Goal: Task Accomplishment & Management: Manage account settings

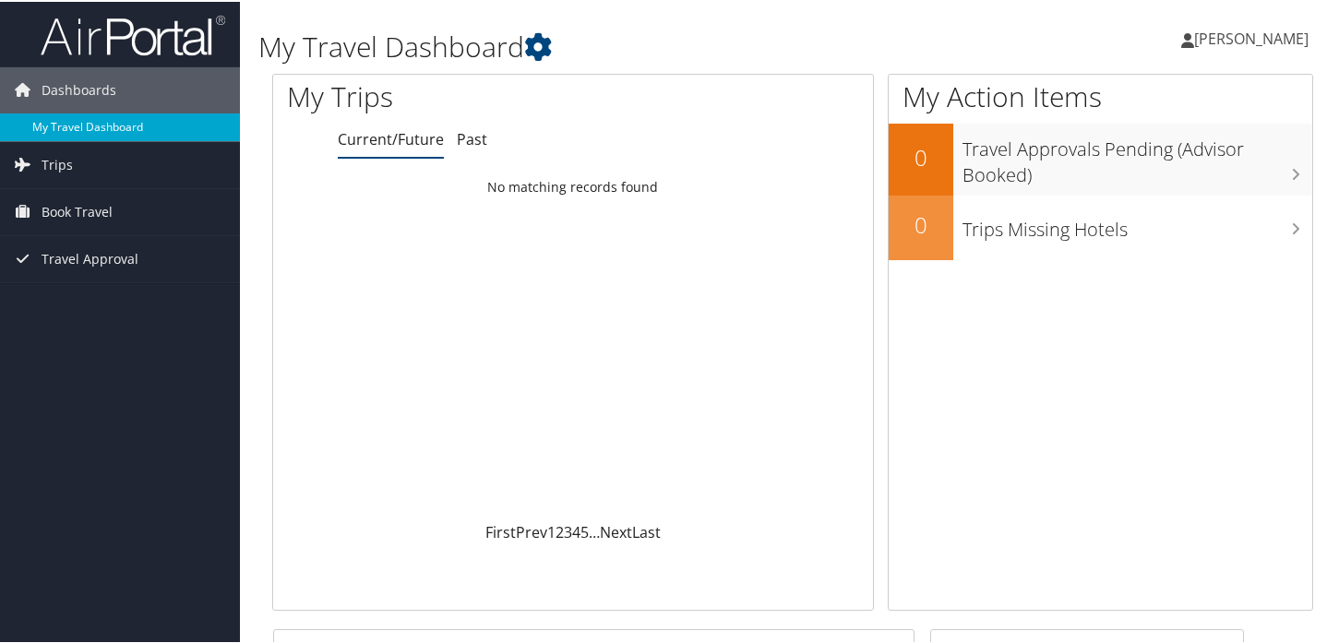
click at [115, 125] on link "My Travel Dashboard" at bounding box center [120, 126] width 240 height 28
click at [470, 147] on link "Past" at bounding box center [472, 137] width 30 height 20
click at [91, 162] on link "Trips" at bounding box center [120, 163] width 240 height 46
click at [1190, 30] on link "[PERSON_NAME]" at bounding box center [1254, 36] width 146 height 55
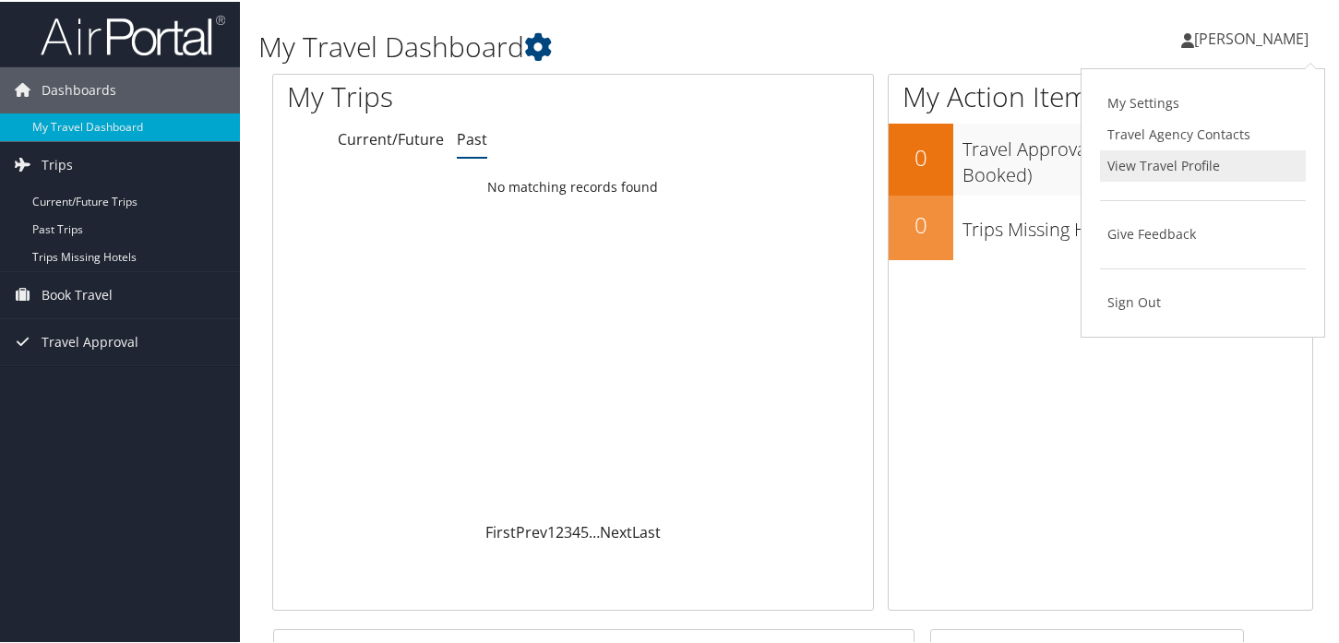
click at [1180, 159] on link "View Travel Profile" at bounding box center [1203, 164] width 206 height 31
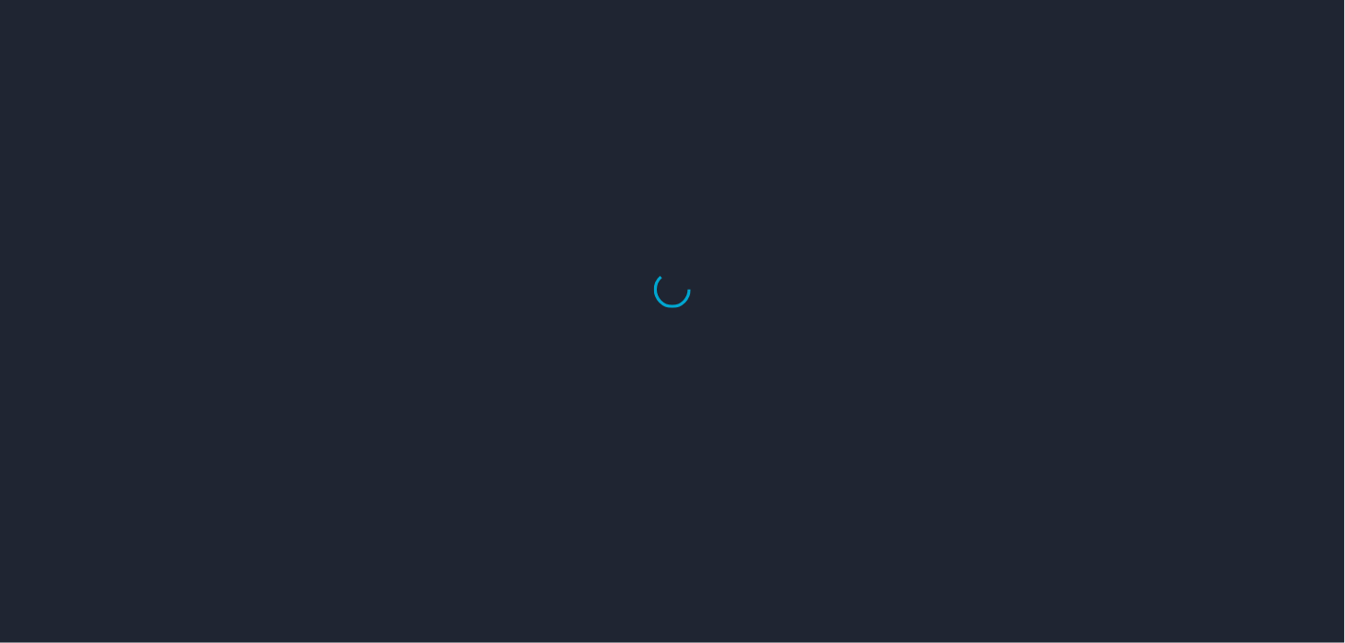
select select "US"
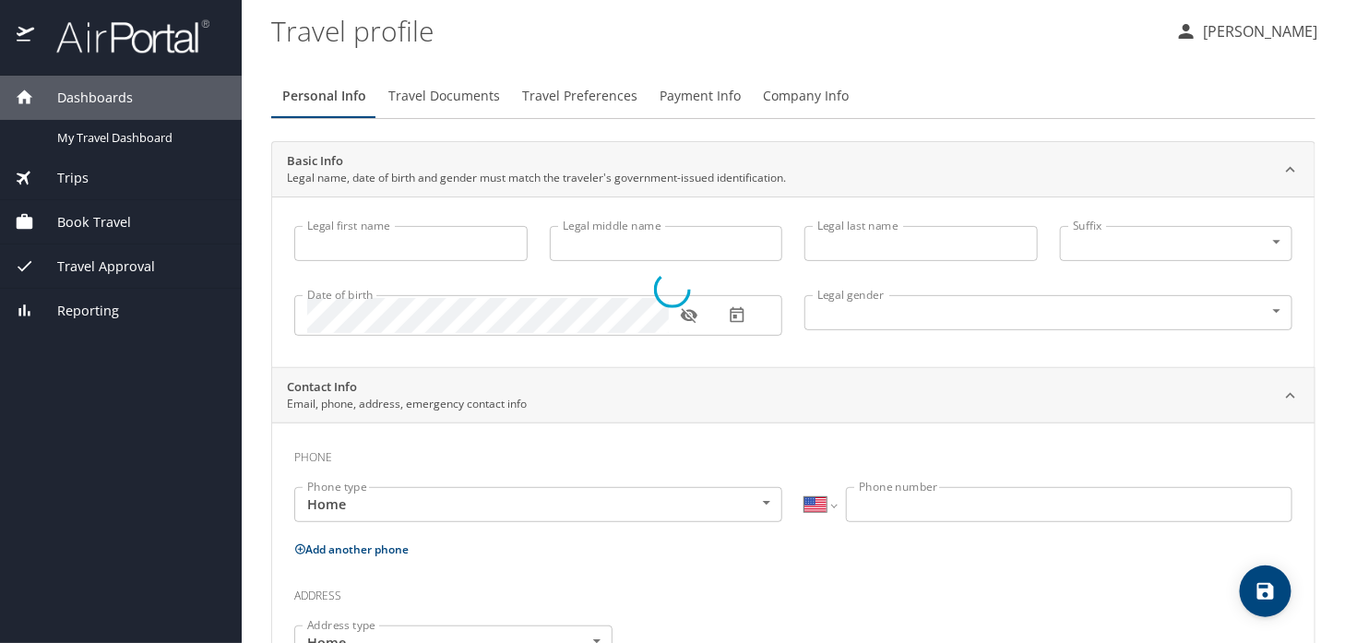
type input "[PERSON_NAME]"
type input "Baiamonte"
type input "Trahan"
type input "Female"
type input "Brian"
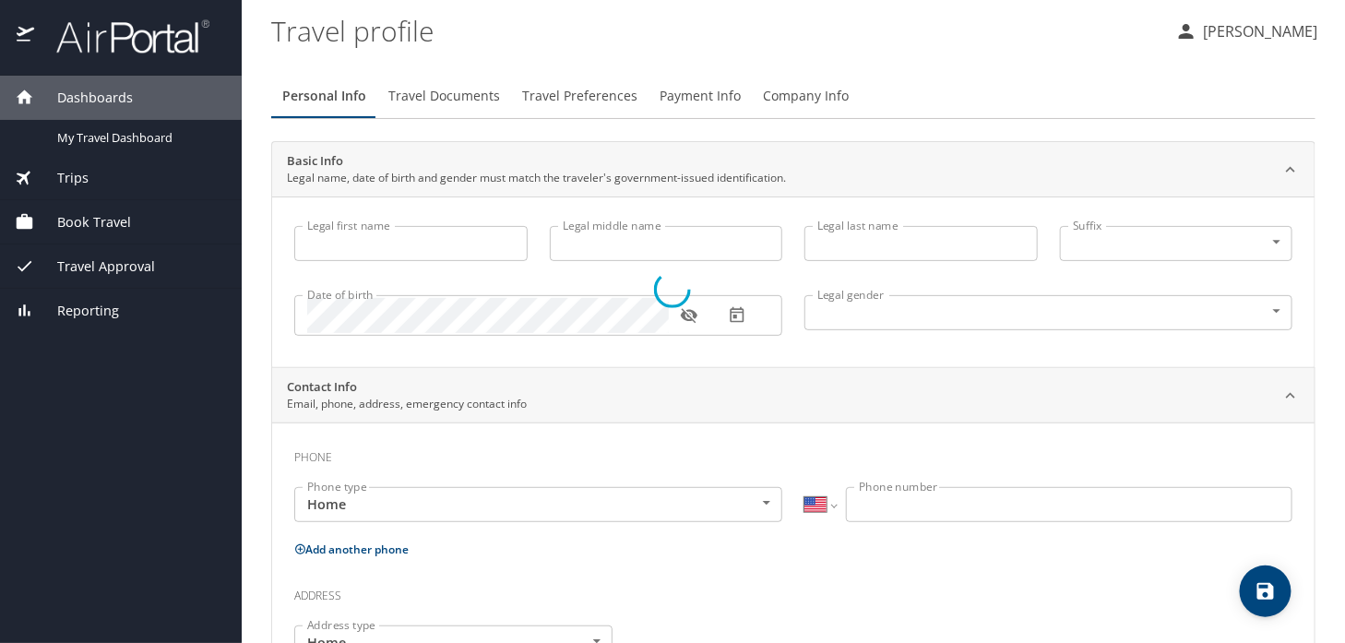
type input "Phillips"
type input "(985) 516-3844"
type input "brian.phillips@la.gov"
select select "US"
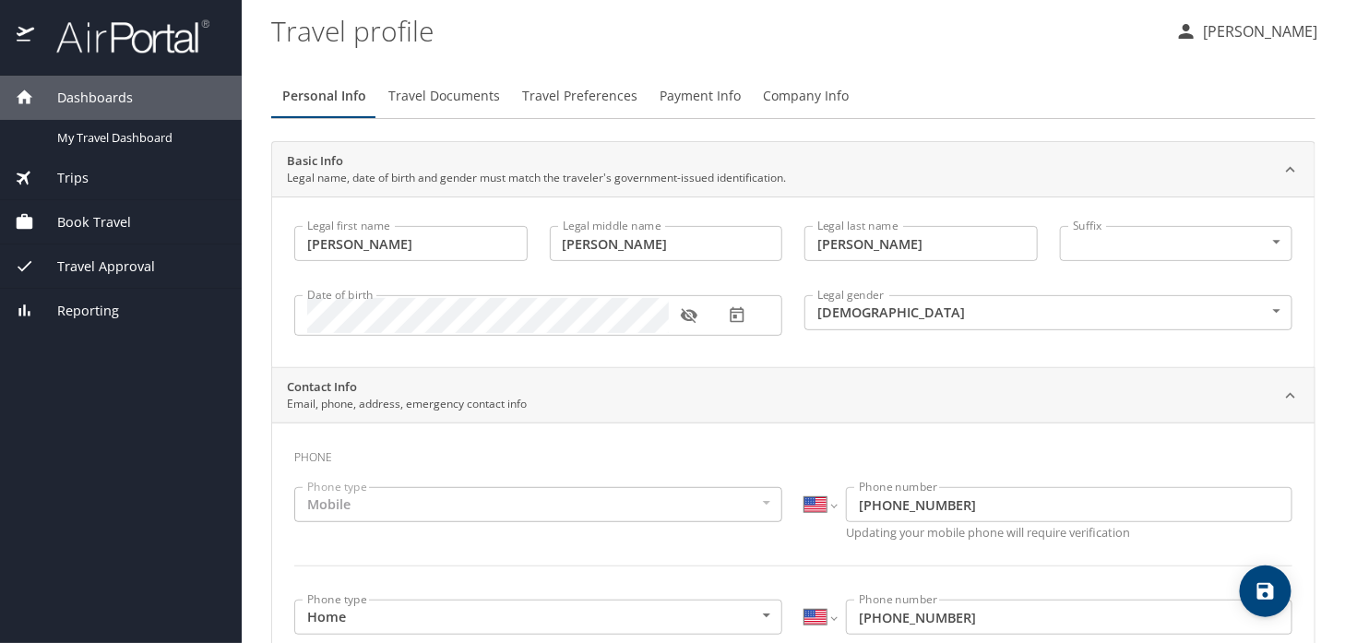
click at [416, 93] on span "Travel Documents" at bounding box center [444, 96] width 112 height 23
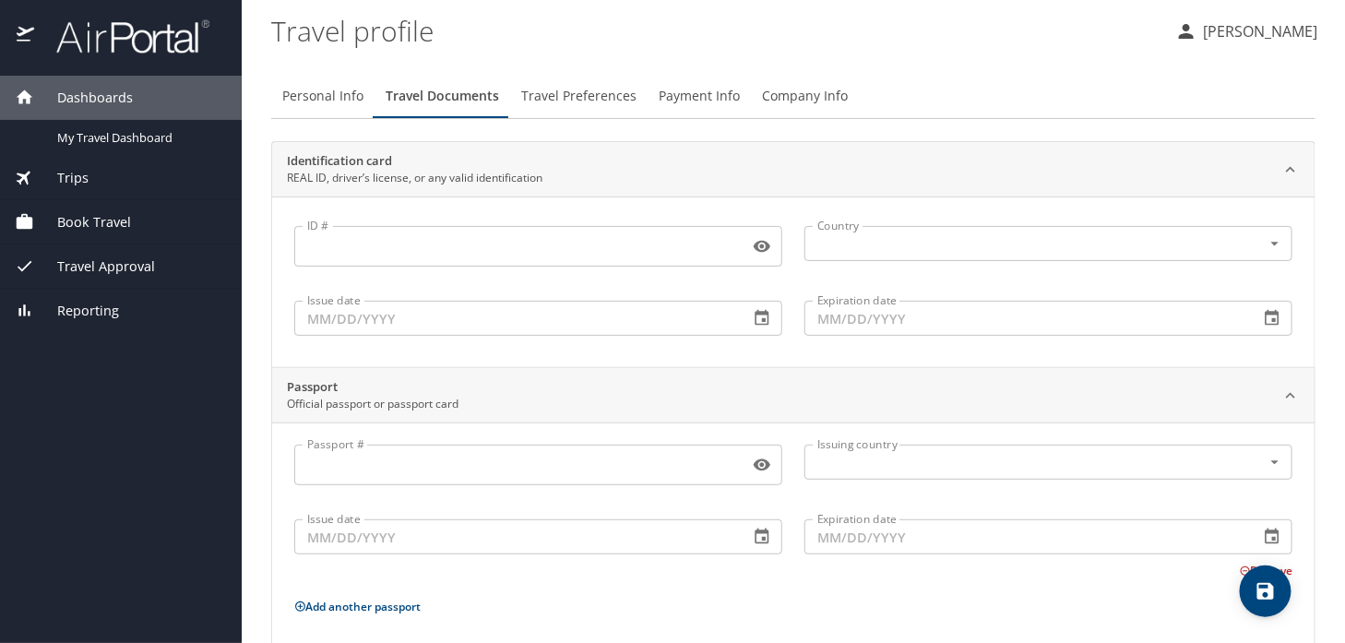
click at [592, 97] on span "Travel Preferences" at bounding box center [578, 96] width 115 height 23
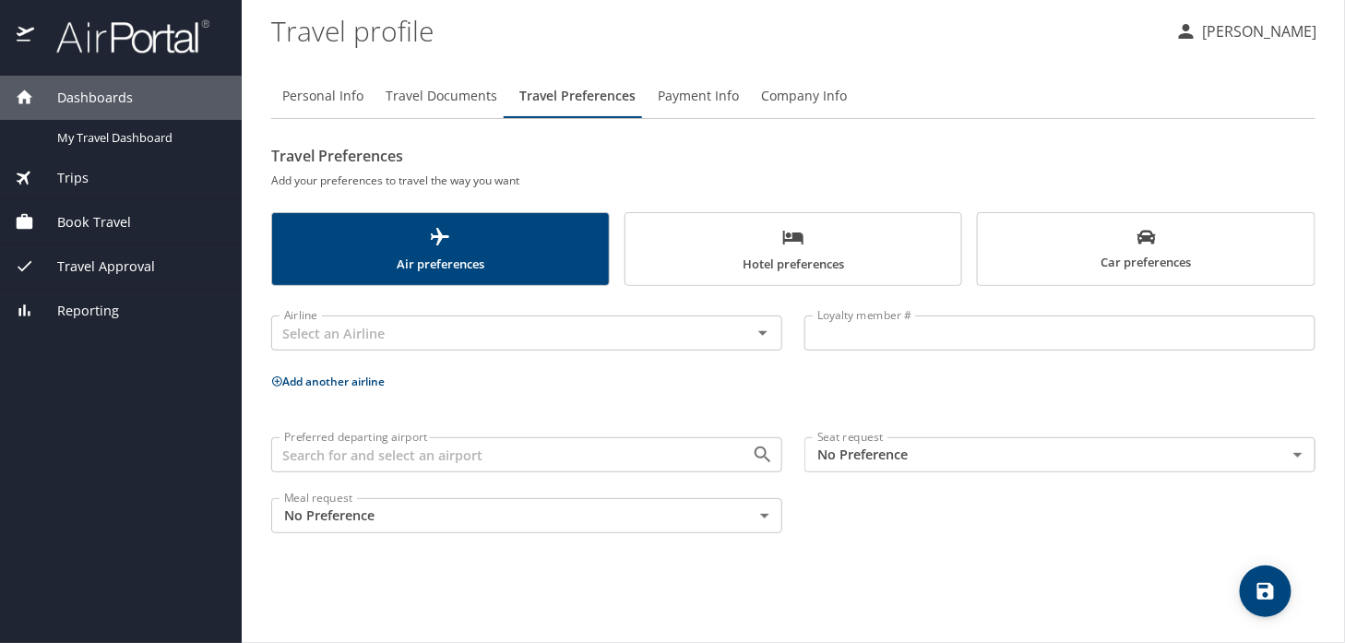
click at [453, 100] on span "Travel Documents" at bounding box center [442, 96] width 112 height 23
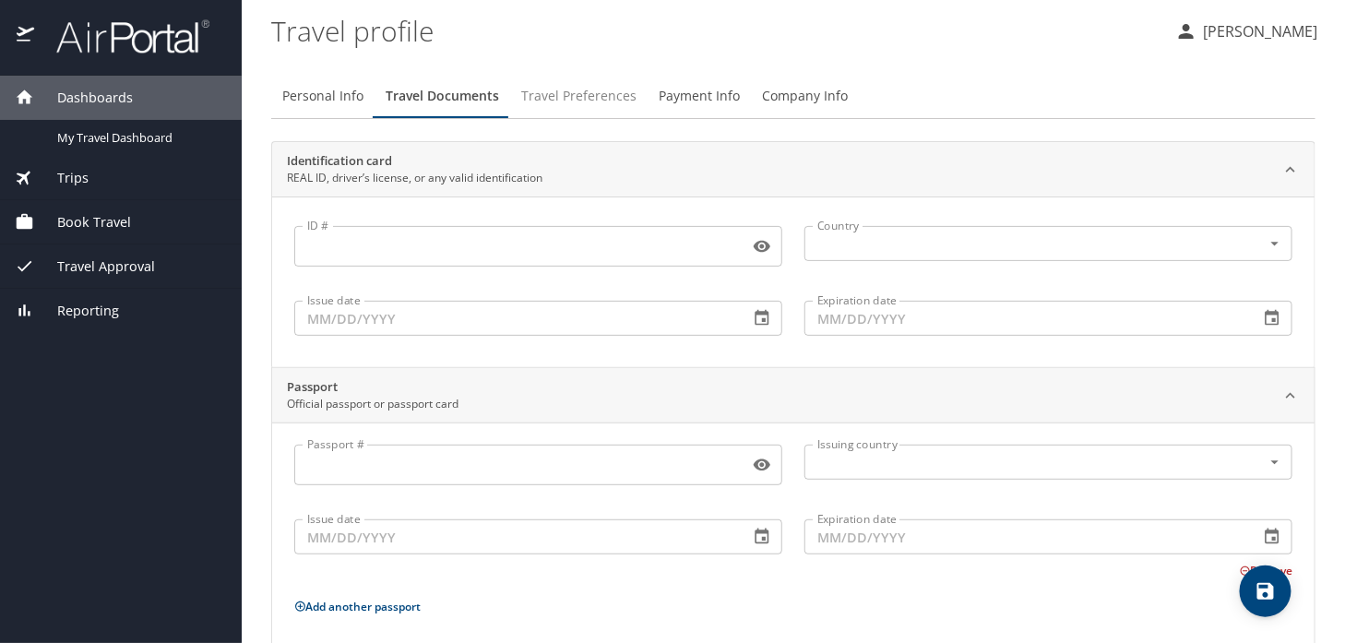
click at [590, 89] on span "Travel Preferences" at bounding box center [578, 96] width 115 height 23
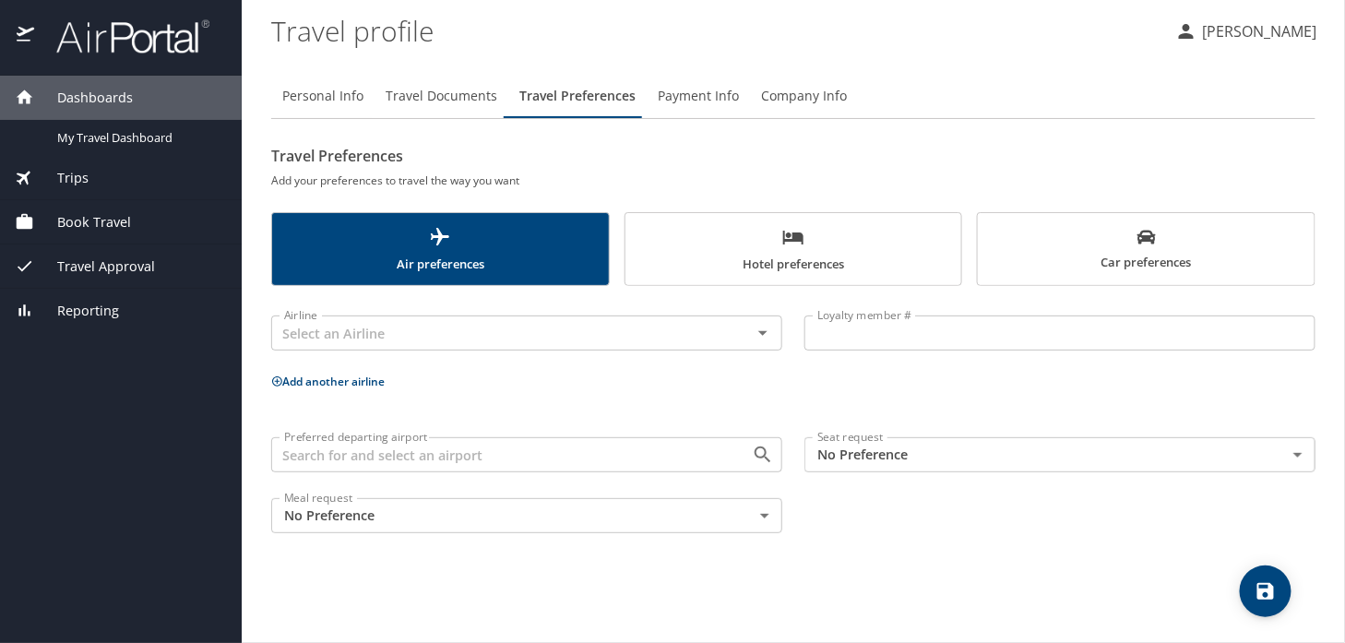
click at [451, 98] on span "Travel Documents" at bounding box center [442, 96] width 112 height 23
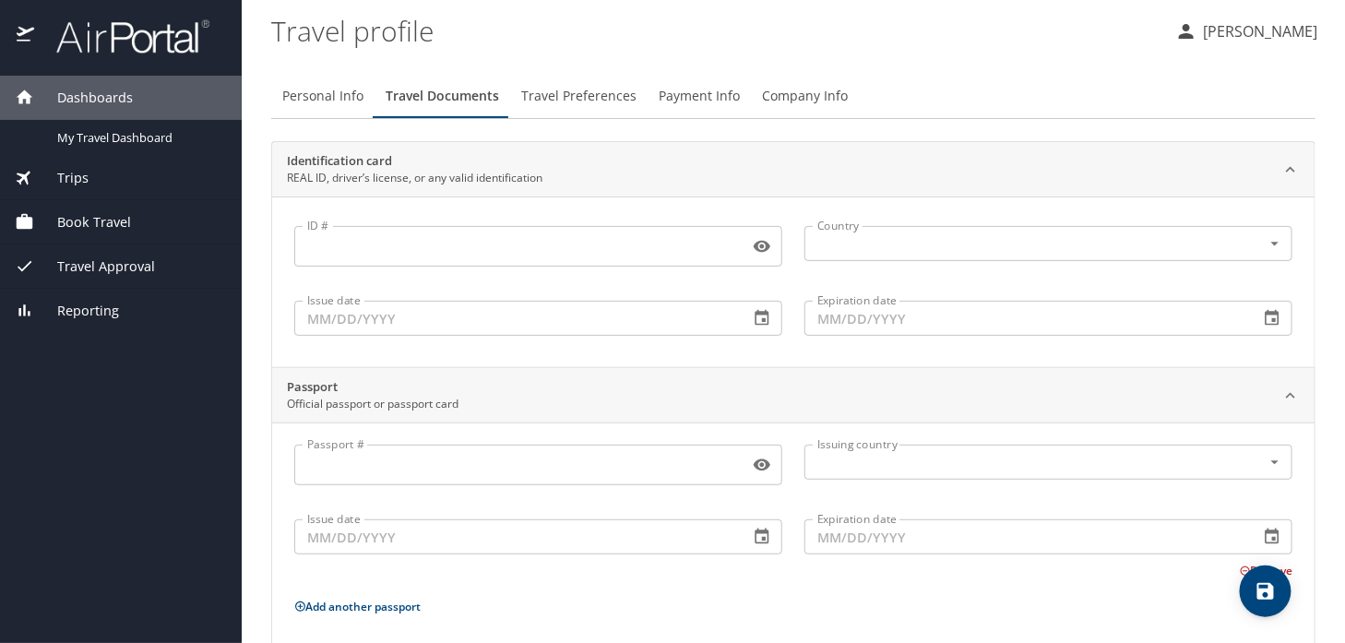
click at [759, 242] on icon "button" at bounding box center [762, 247] width 17 height 12
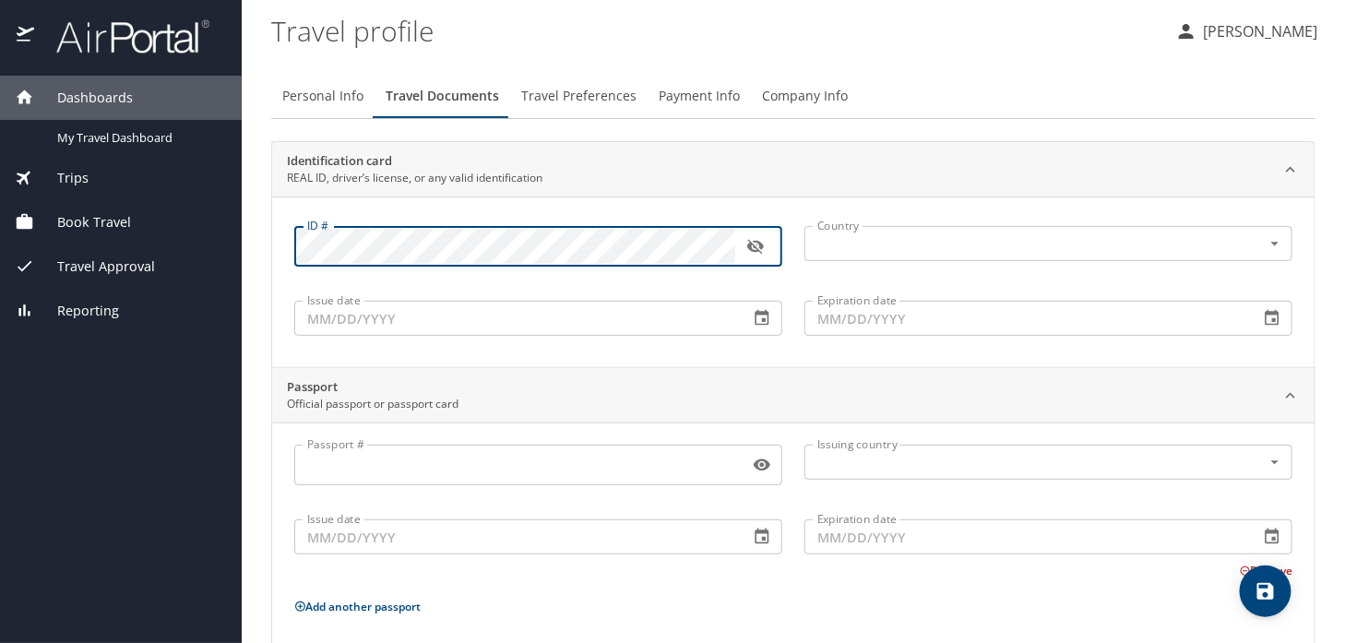
click at [746, 246] on icon "button" at bounding box center [755, 246] width 18 height 18
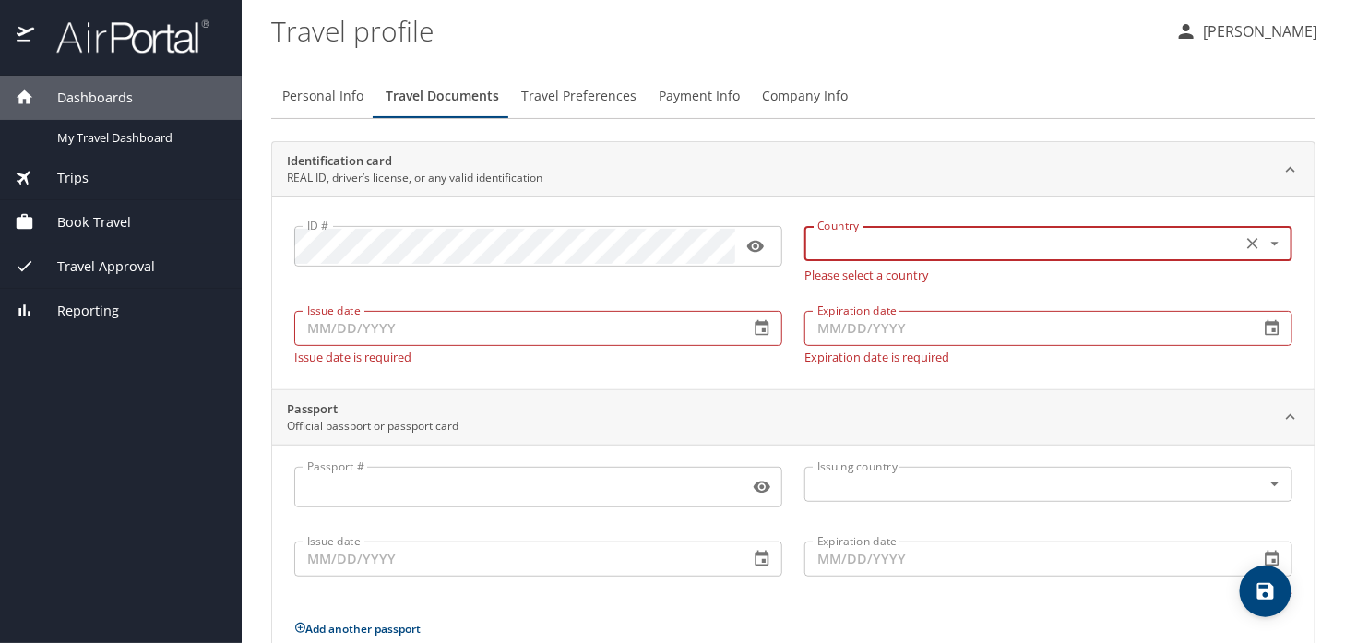
click at [1269, 239] on icon "Open" at bounding box center [1275, 243] width 18 height 18
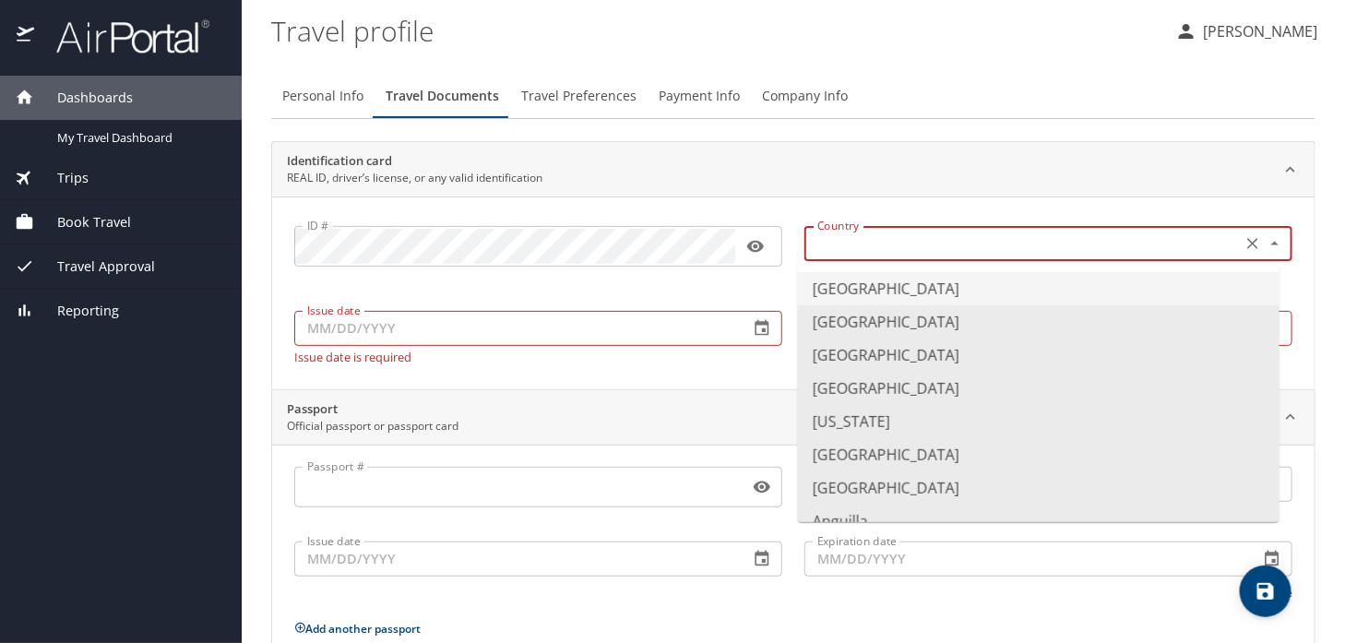
click at [934, 288] on li "United States of America" at bounding box center [1039, 288] width 482 height 33
type input "United States of America"
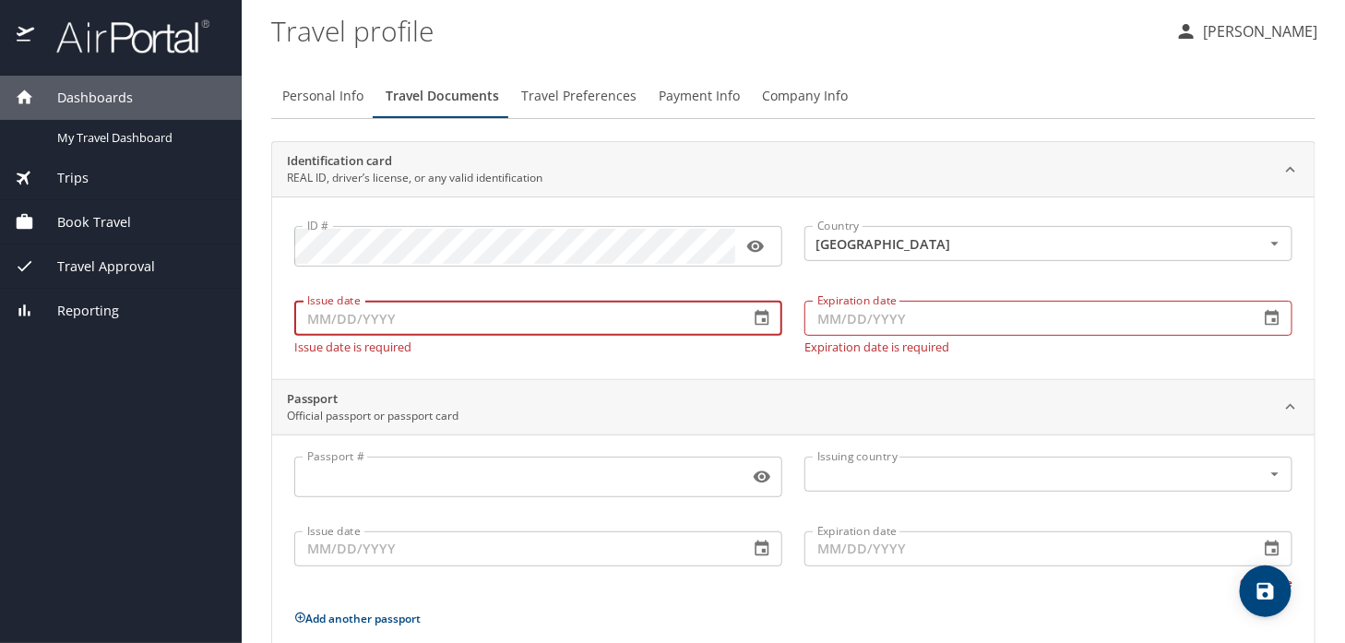
click at [537, 326] on input "Issue date" at bounding box center [514, 318] width 440 height 35
type input "08/18/2022"
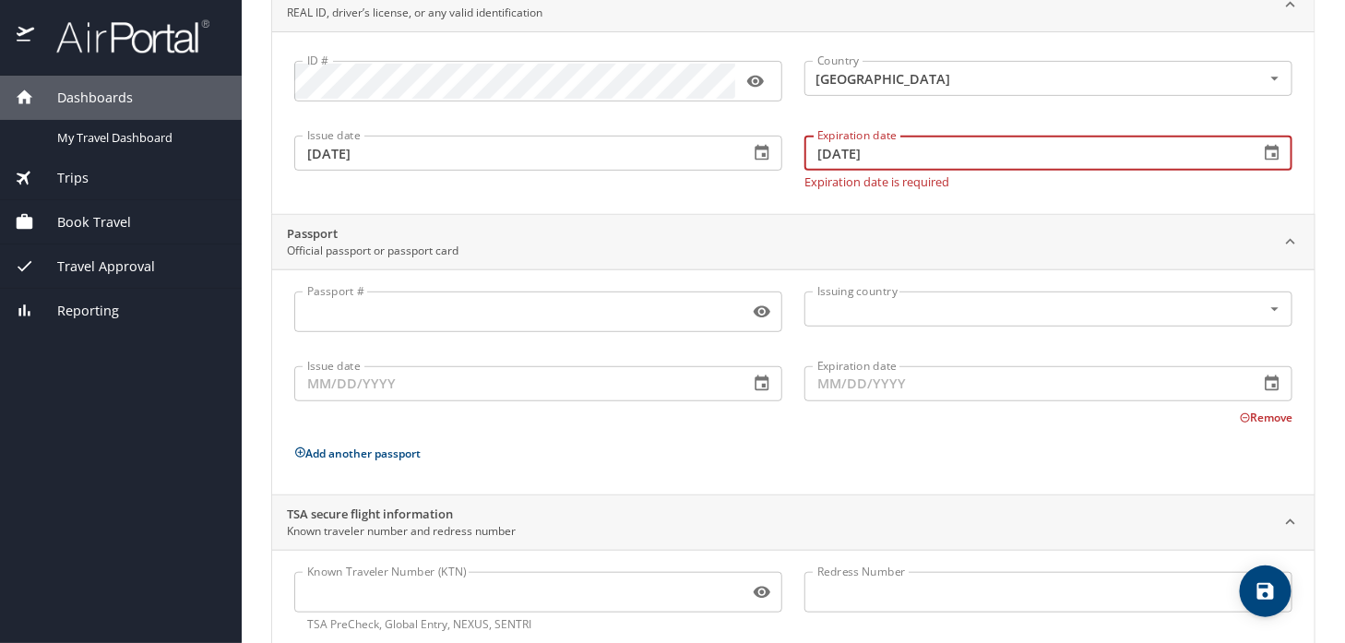
scroll to position [168, 0]
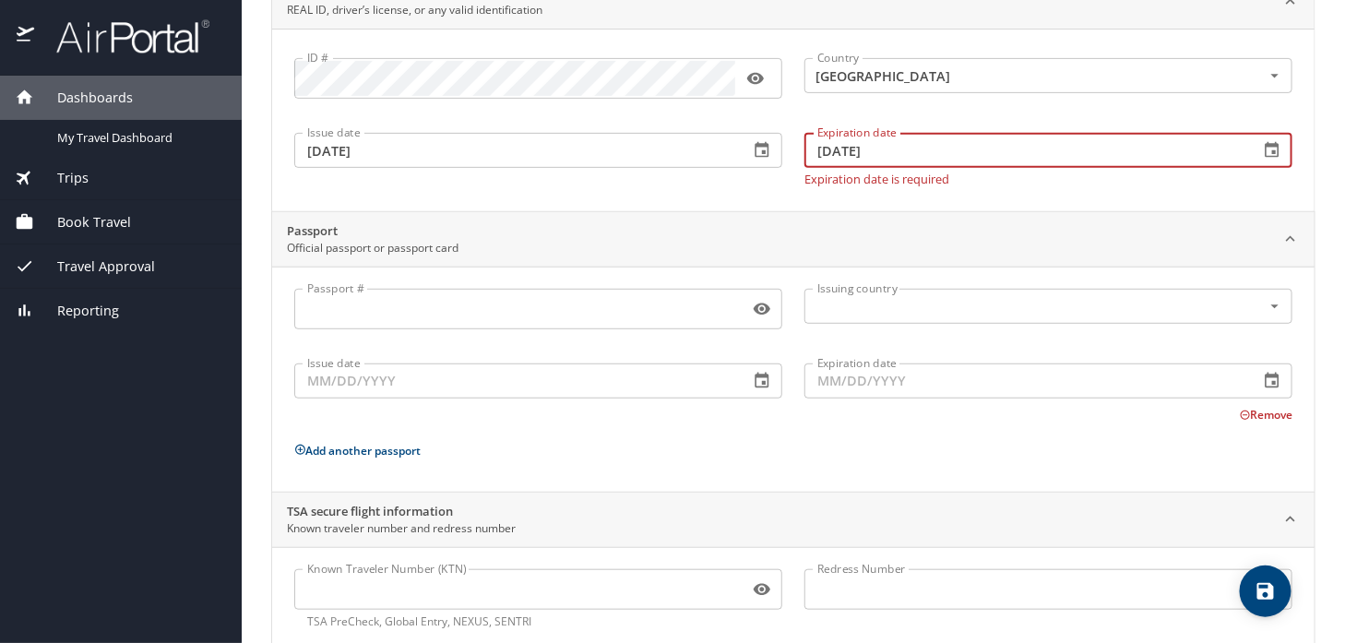
type input "08/16/2028"
click at [595, 318] on div "Passport # Passport #" at bounding box center [538, 311] width 510 height 67
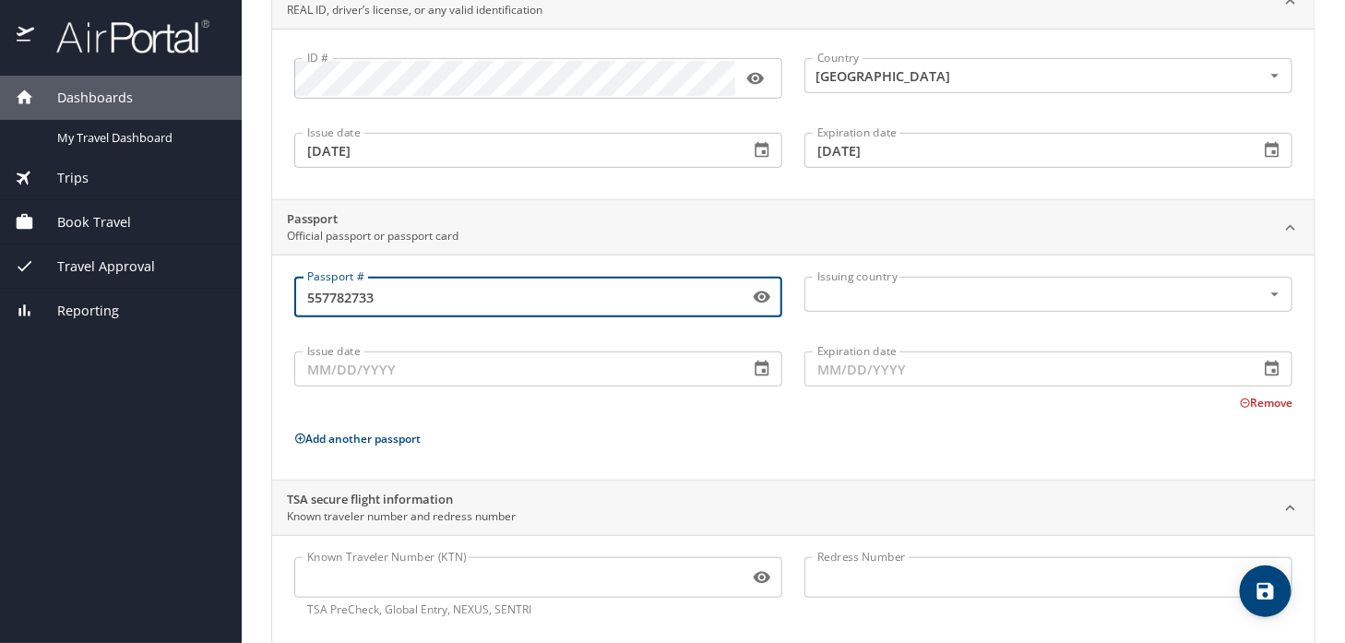
type input "557782733"
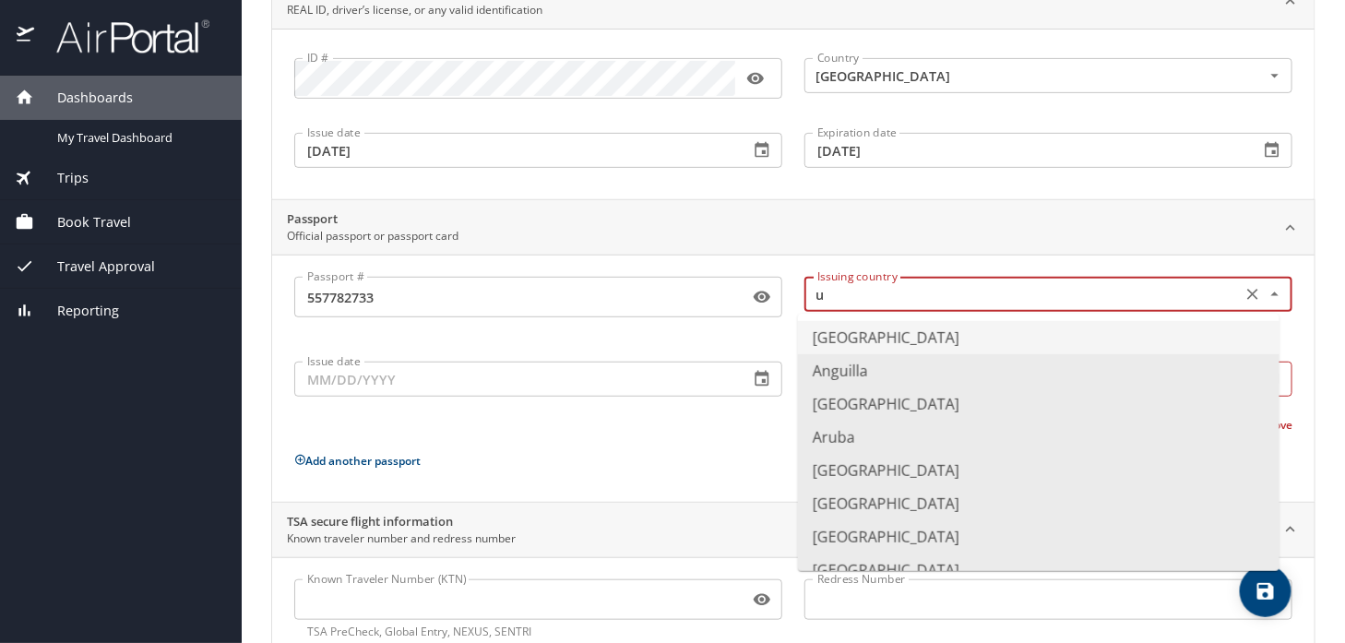
click at [951, 340] on li "United States of America" at bounding box center [1039, 337] width 482 height 33
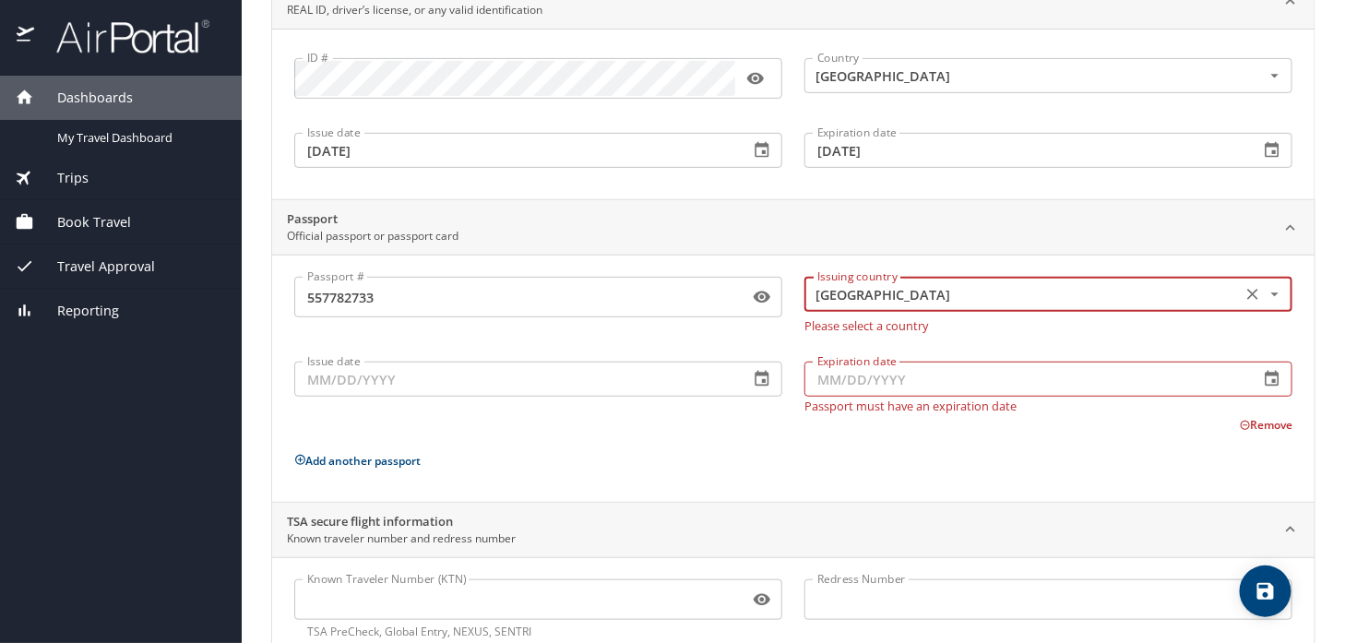
type input "United States of America"
click at [541, 373] on input "Issue date" at bounding box center [514, 379] width 440 height 35
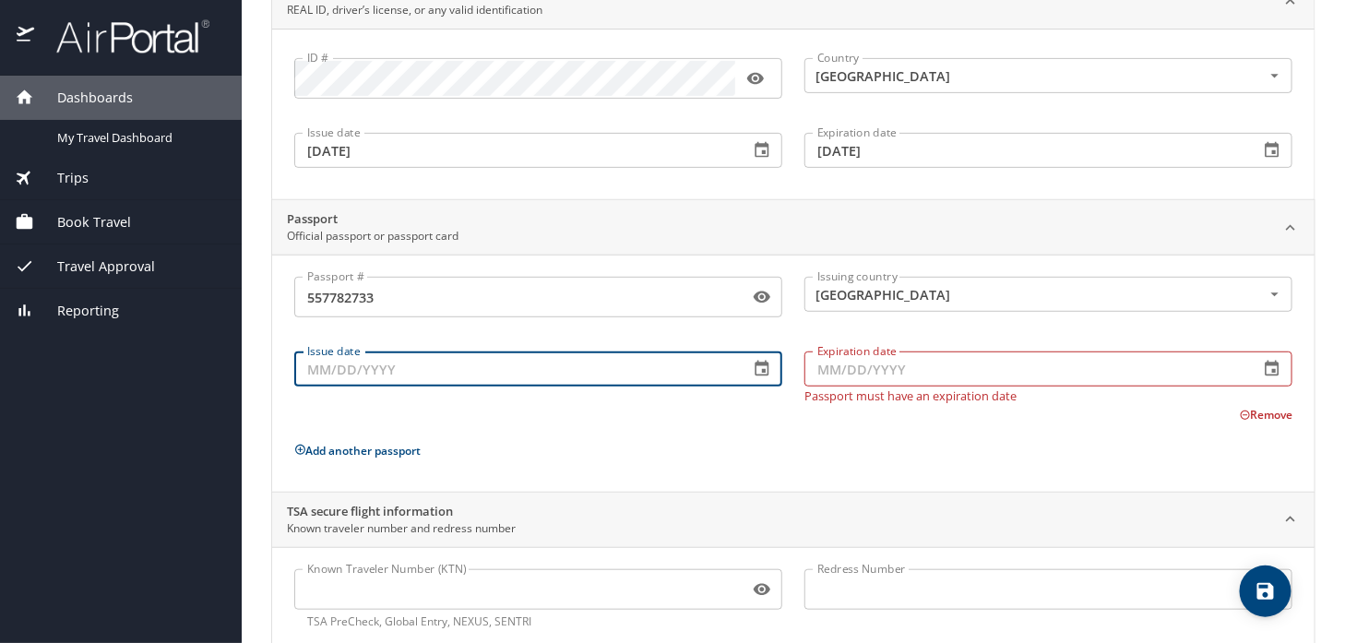
type input "3_/__/____"
type input "03/30/2017"
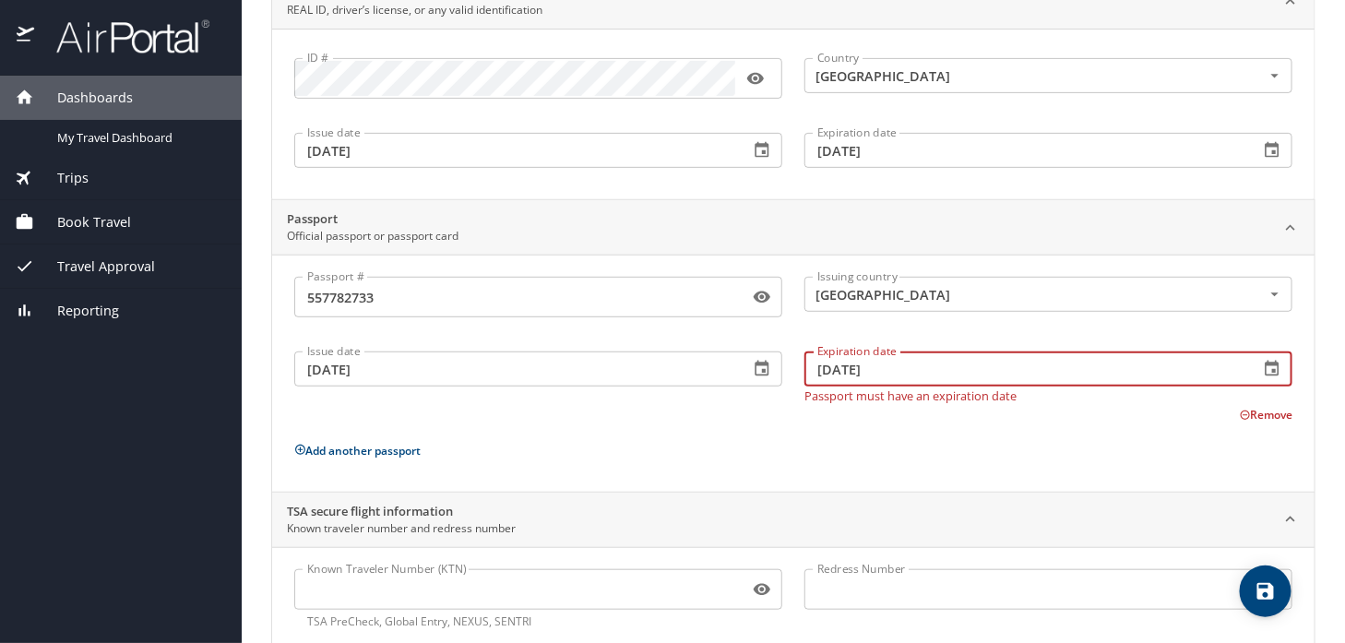
type input "03/29/2027"
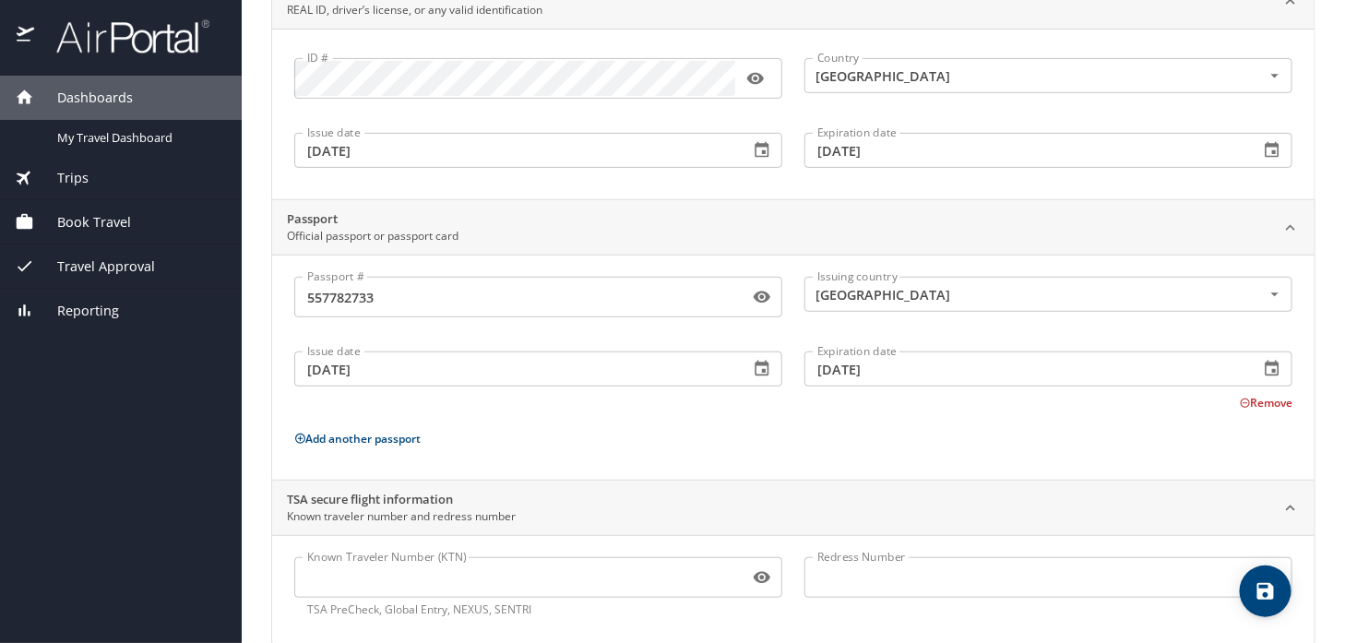
click at [778, 426] on div "Passport # 557782733 Passport # Issuing country United States of America Issuin…" at bounding box center [793, 371] width 998 height 188
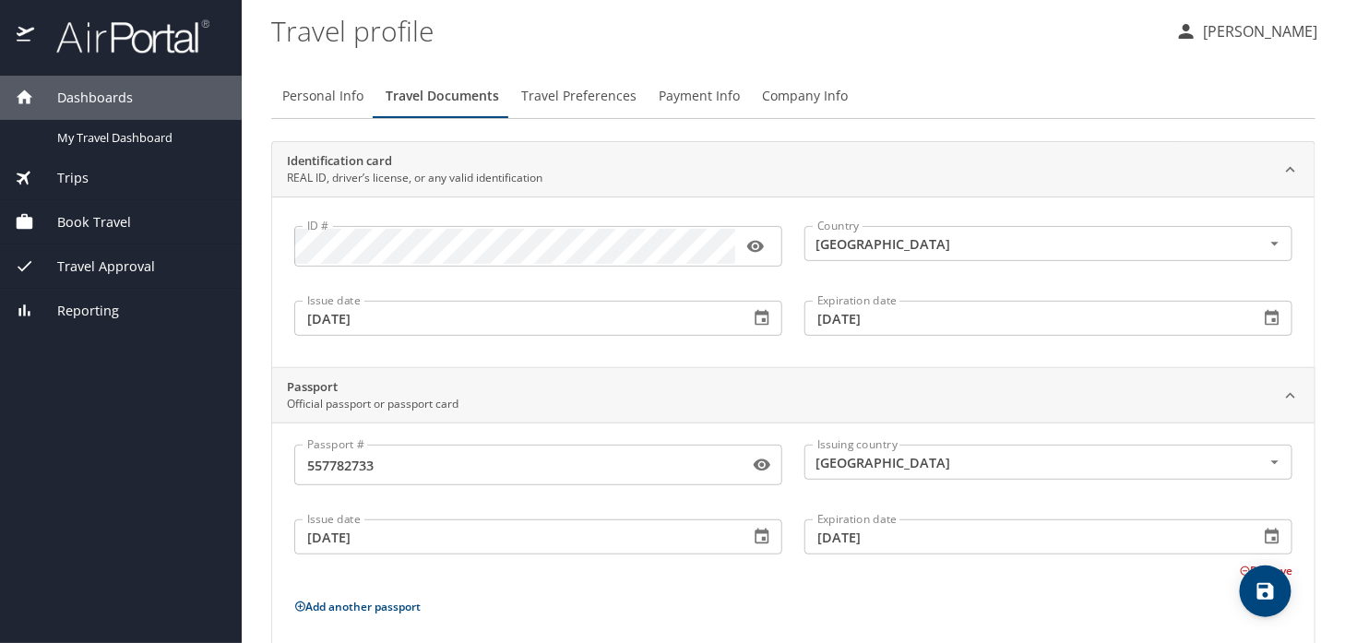
scroll to position [197, 0]
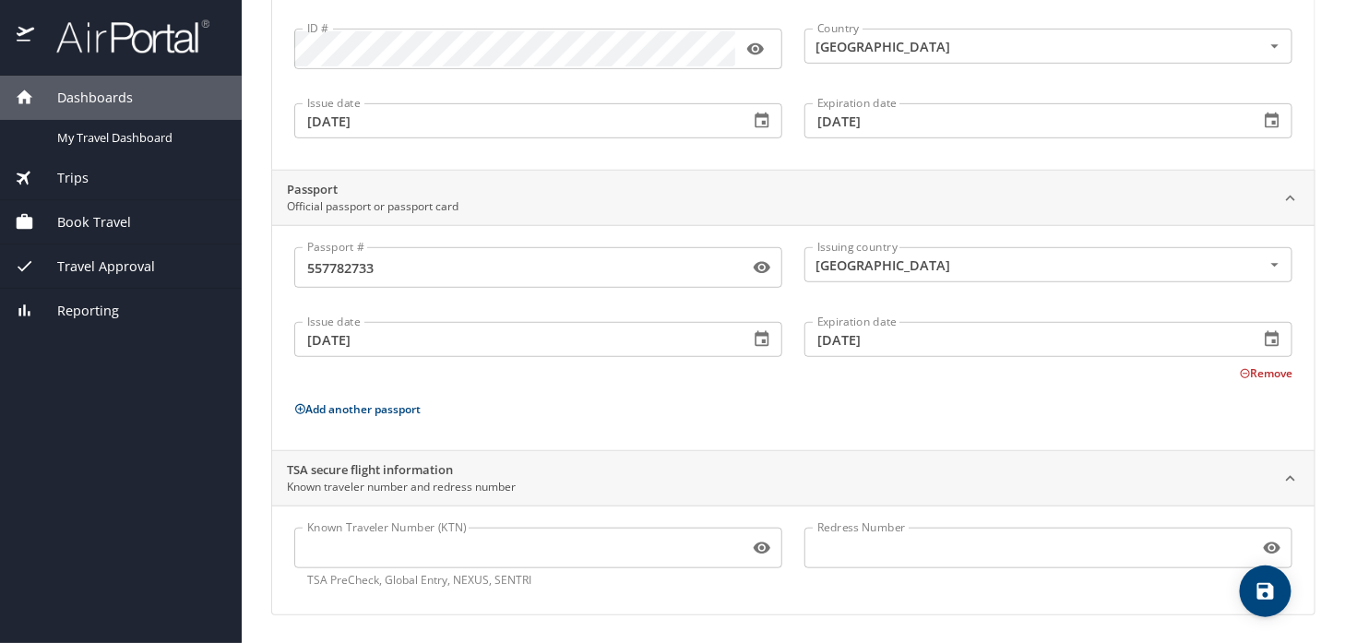
click at [1103, 405] on p "Add another passport" at bounding box center [793, 409] width 998 height 23
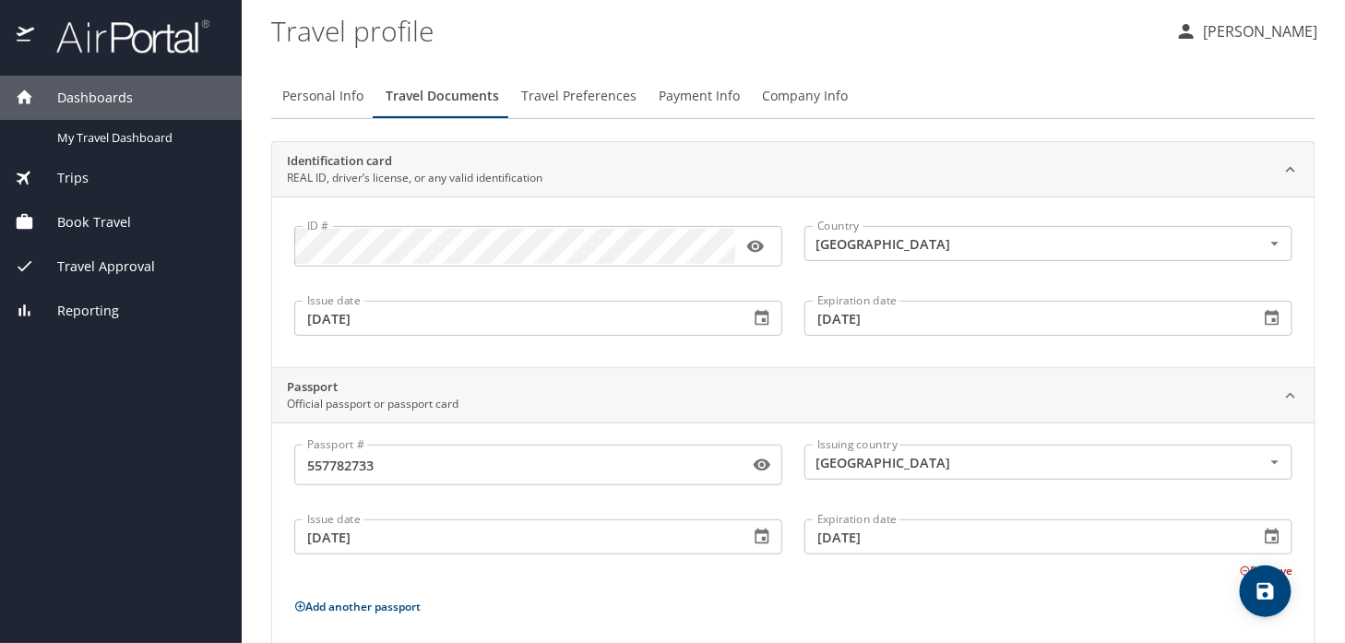
click at [1266, 596] on icon "save" at bounding box center [1266, 591] width 22 height 22
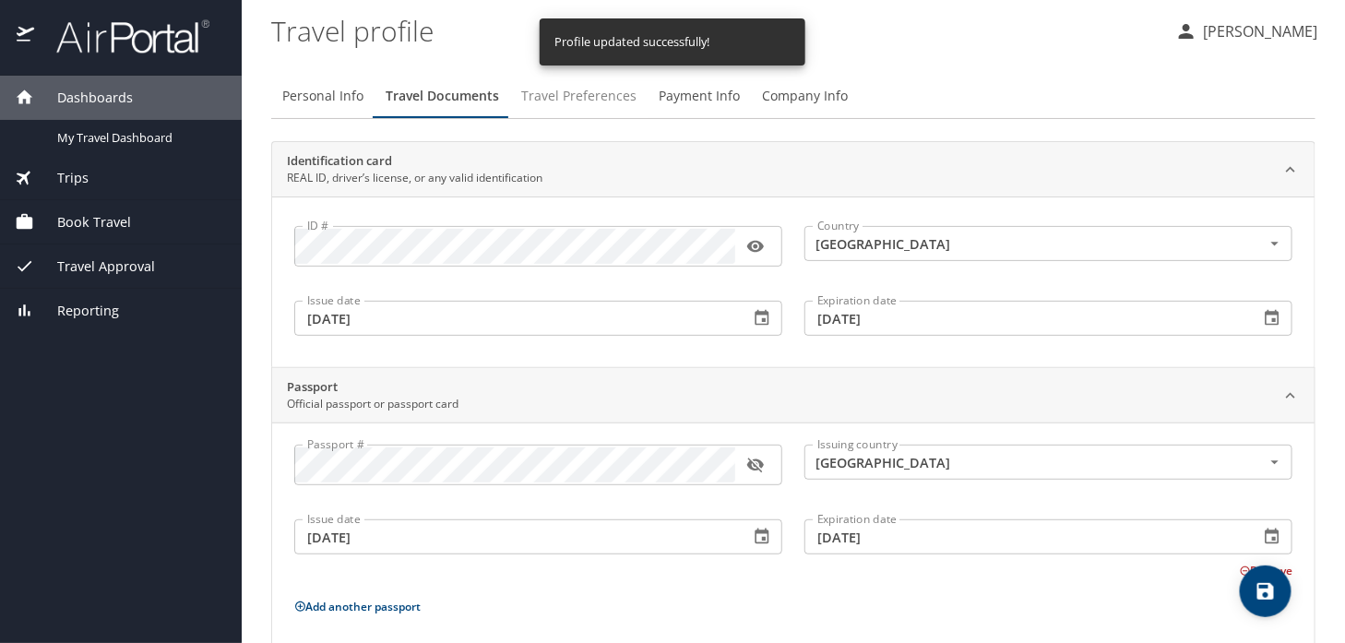
click at [590, 93] on span "Travel Preferences" at bounding box center [578, 96] width 115 height 23
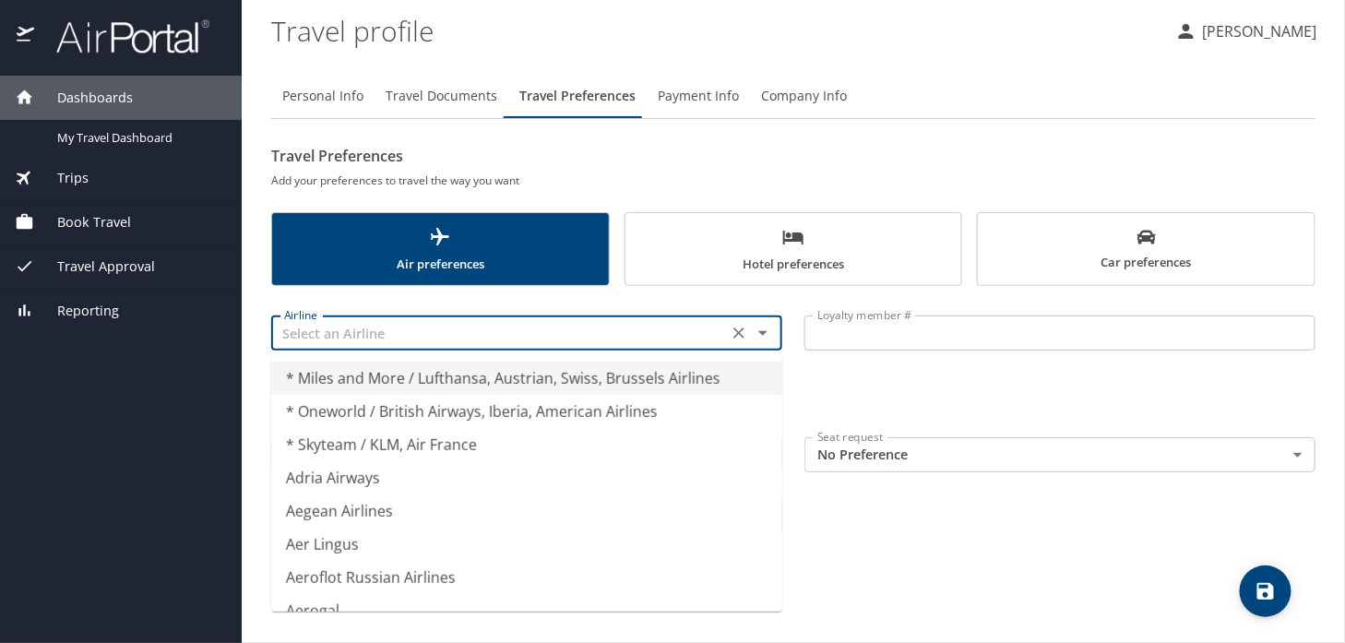
click at [549, 339] on input "text" at bounding box center [500, 333] width 446 height 24
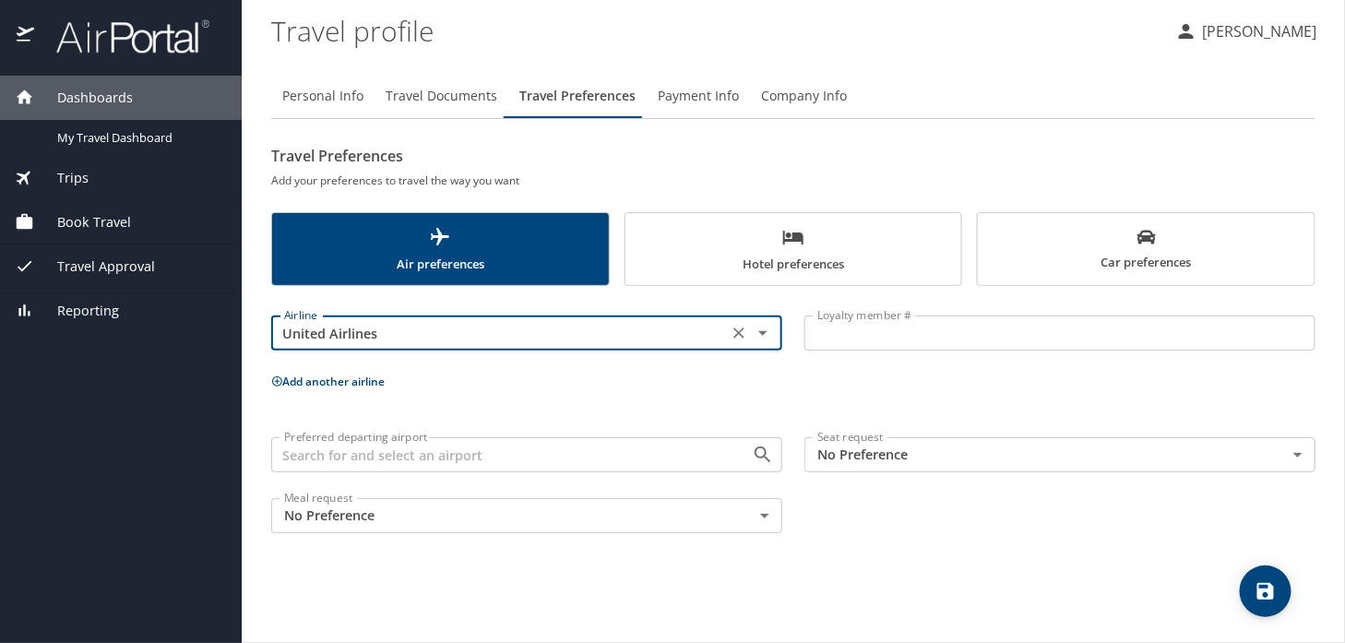
type input "United Airlines"
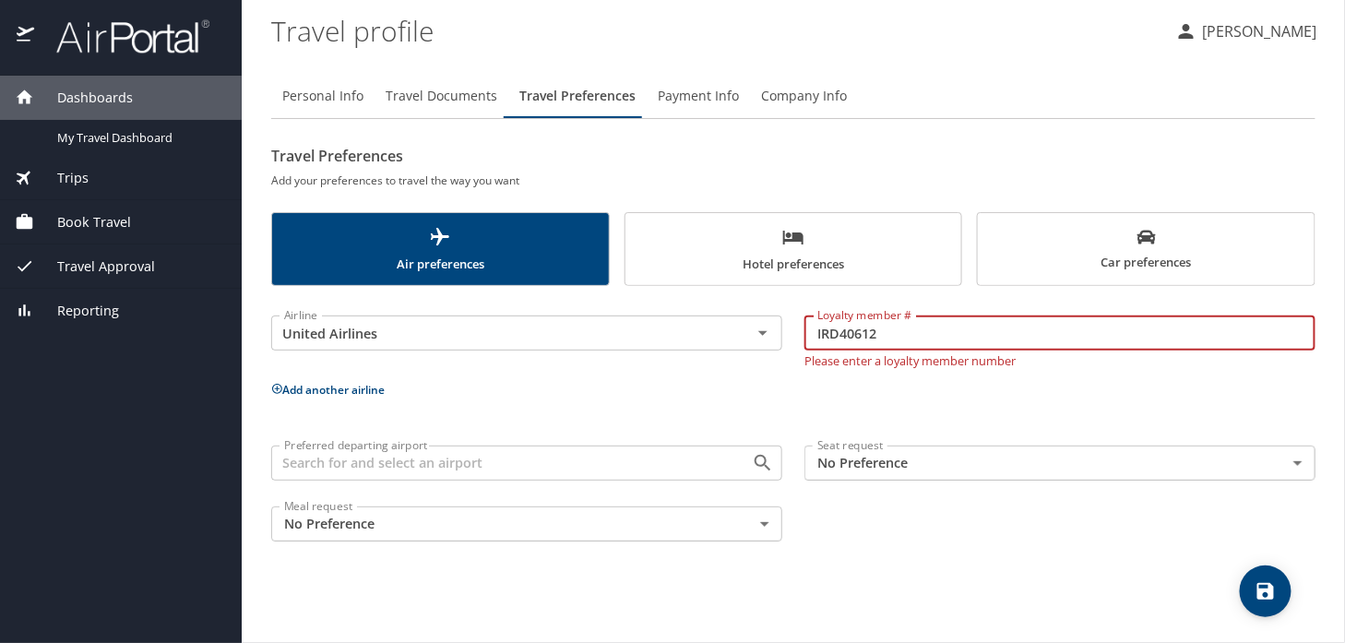
type input "IRD40612"
click at [679, 393] on div "Airline United Airlines Airline Loyalty member # IRD40612 Loyalty member # Plea…" at bounding box center [793, 425] width 1044 height 256
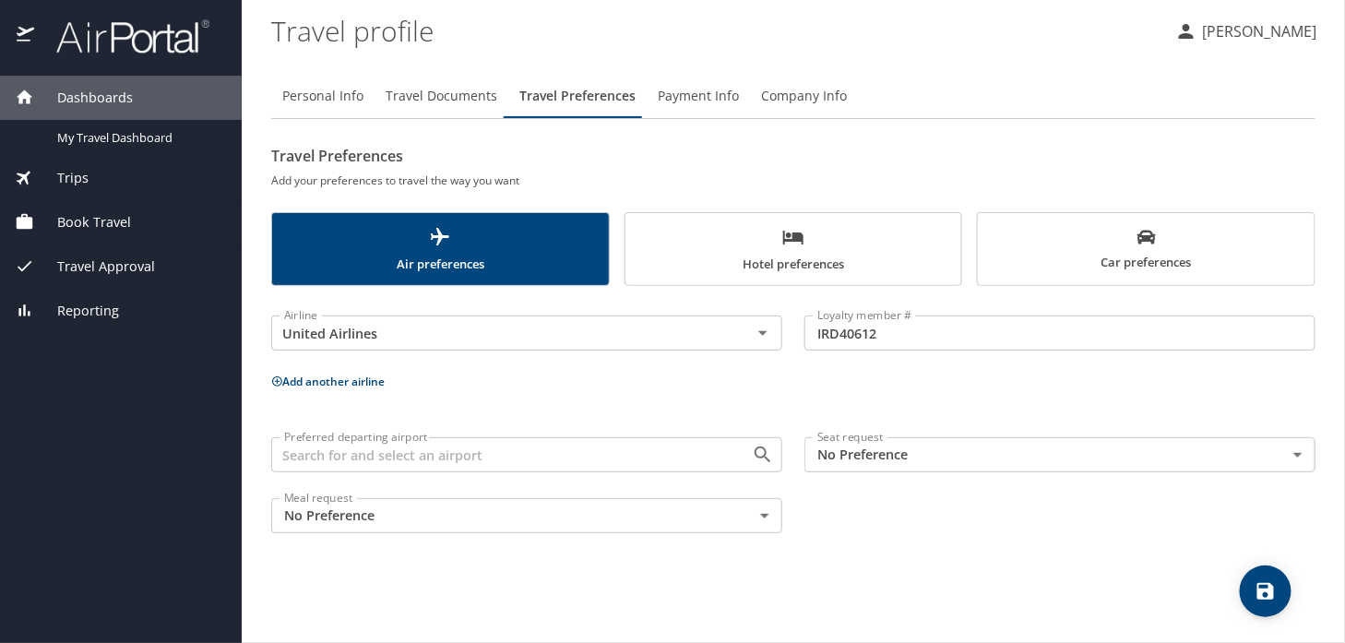
click at [327, 381] on button "Add another airline" at bounding box center [327, 382] width 113 height 16
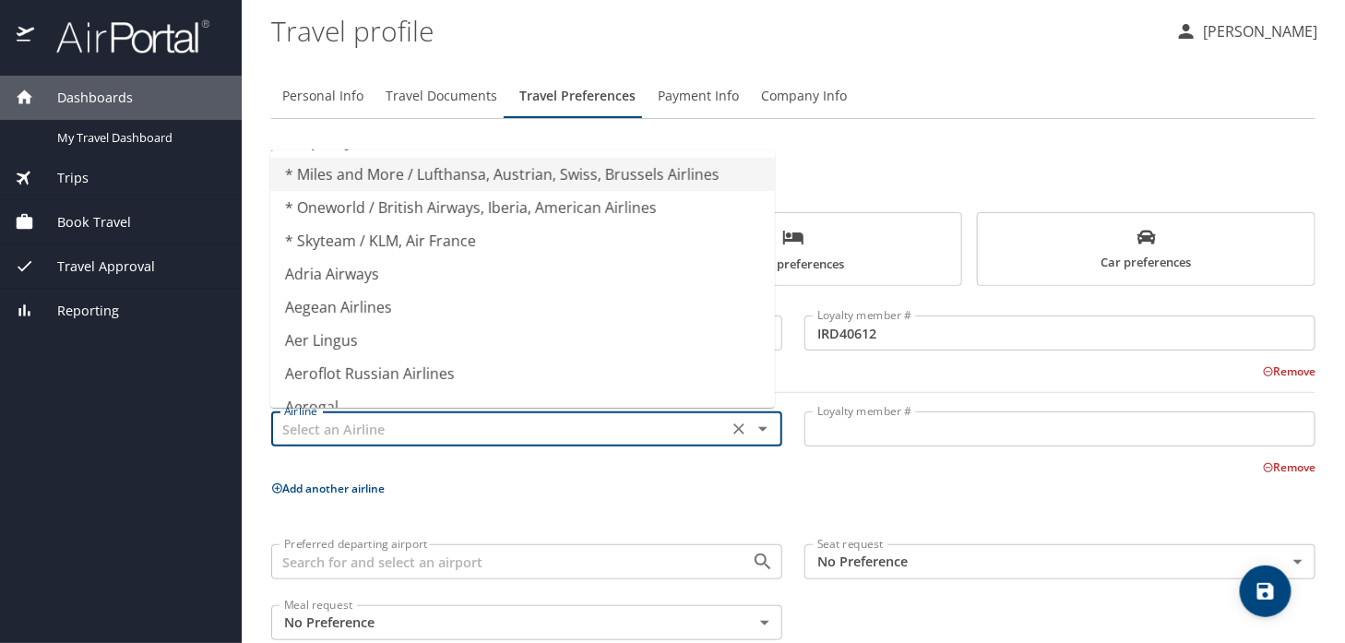
click at [375, 434] on input "text" at bounding box center [500, 429] width 446 height 24
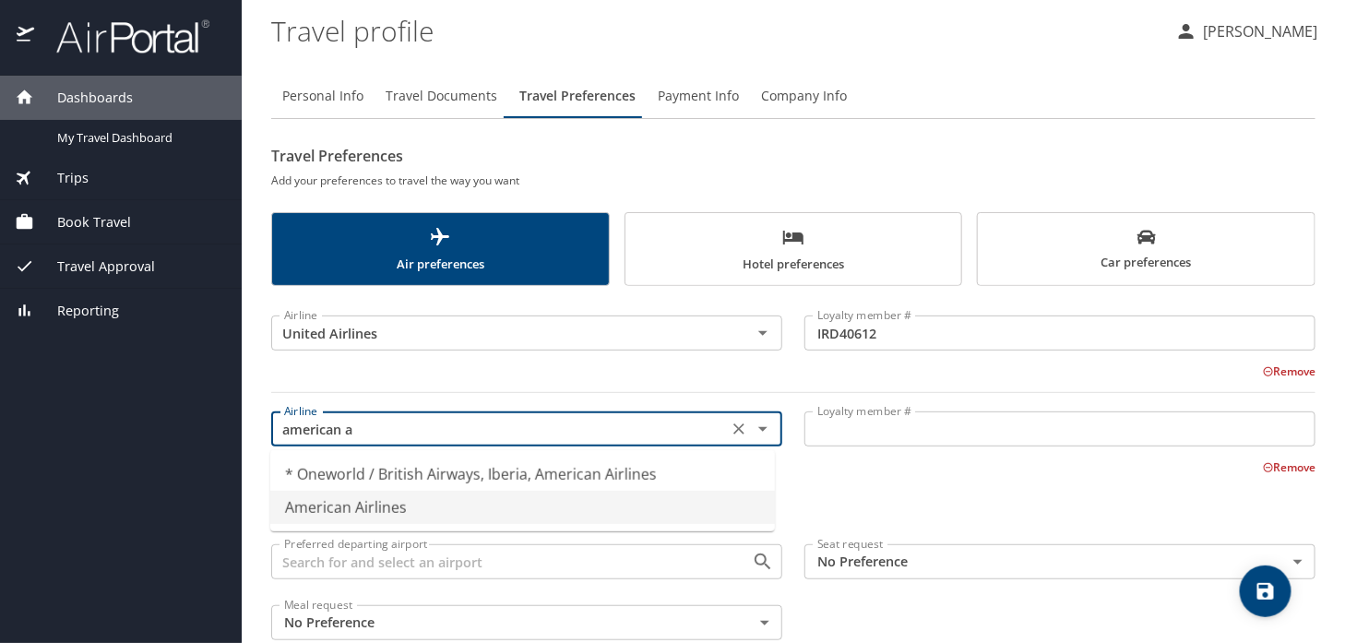
click at [377, 495] on li "American Airlines" at bounding box center [522, 507] width 505 height 33
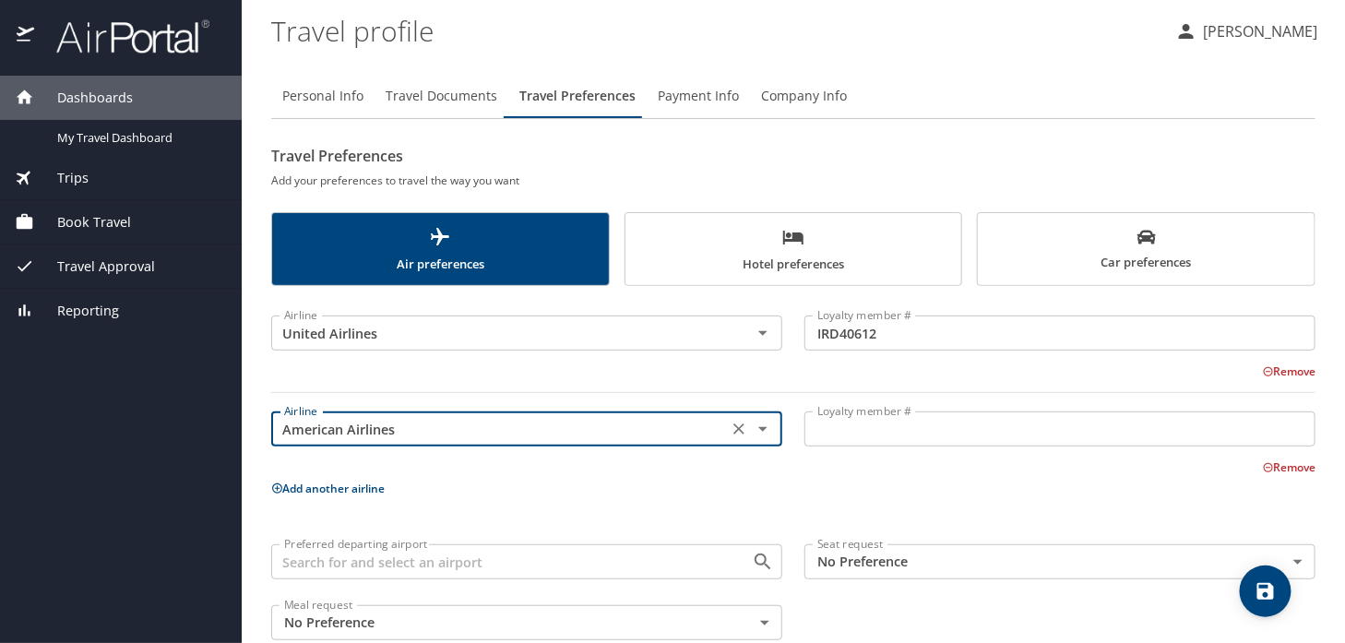
type input "American Airlines"
click at [897, 422] on input "Loyalty member #" at bounding box center [1059, 428] width 511 height 35
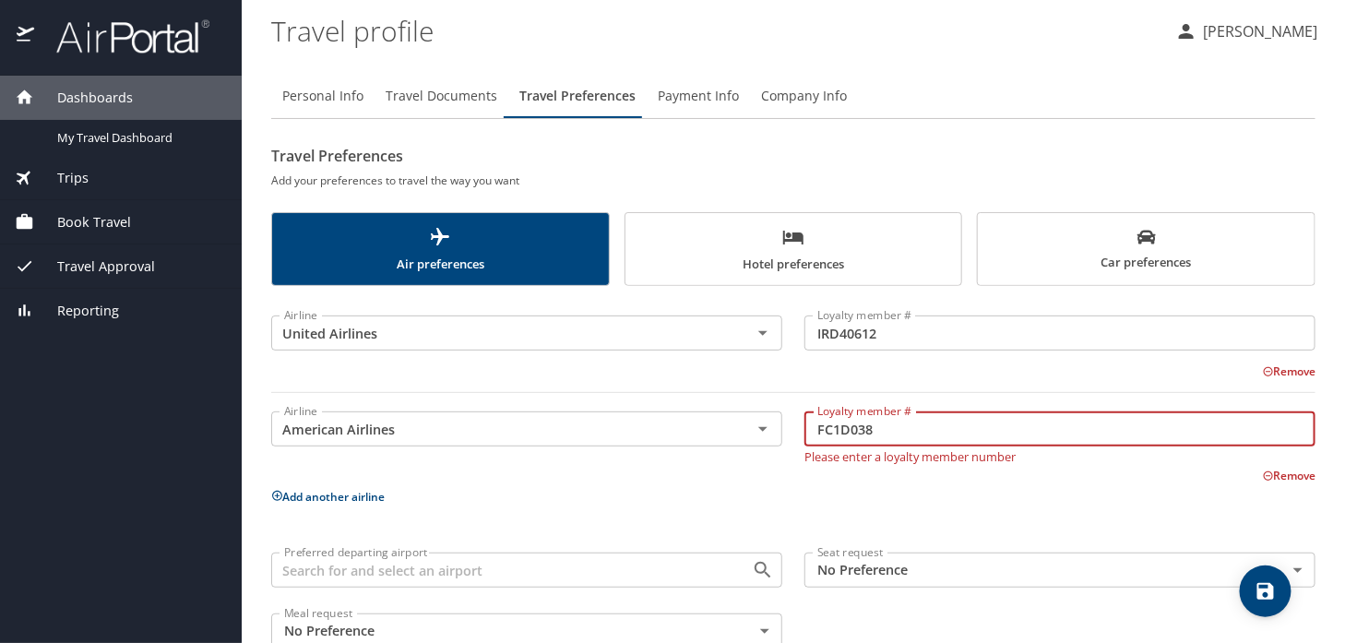
type input "FC1D038"
click at [1263, 587] on icon "save" at bounding box center [1266, 591] width 22 height 22
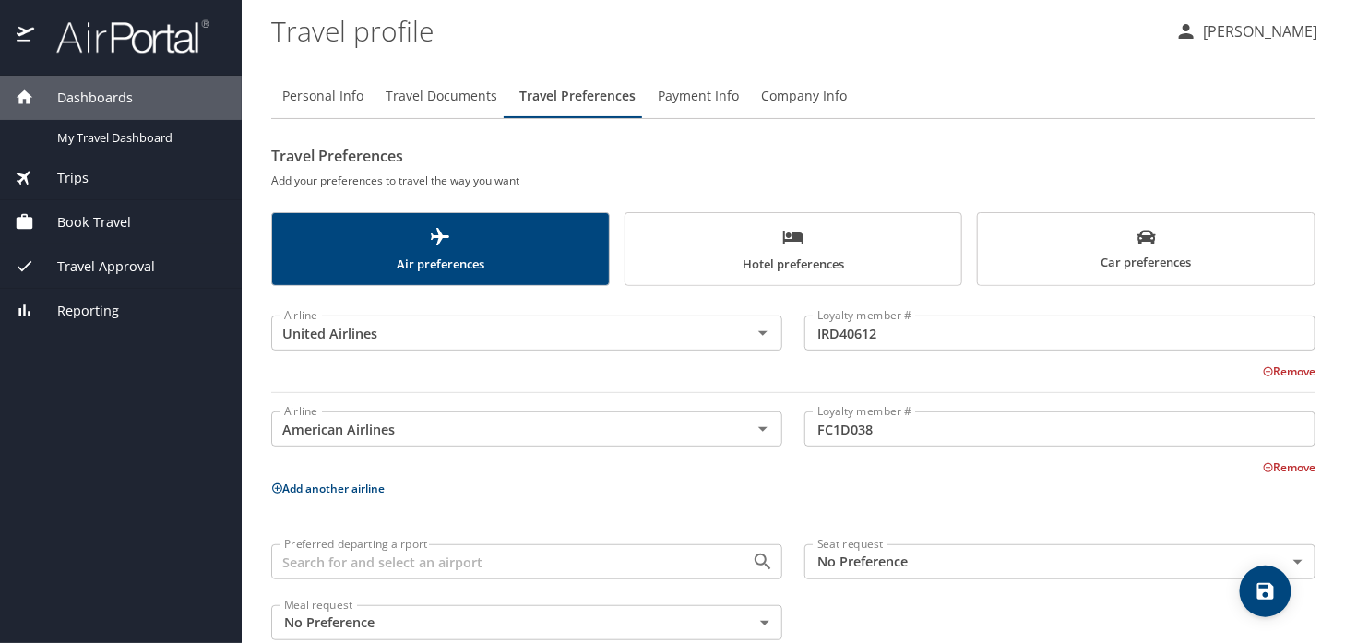
scroll to position [37, 0]
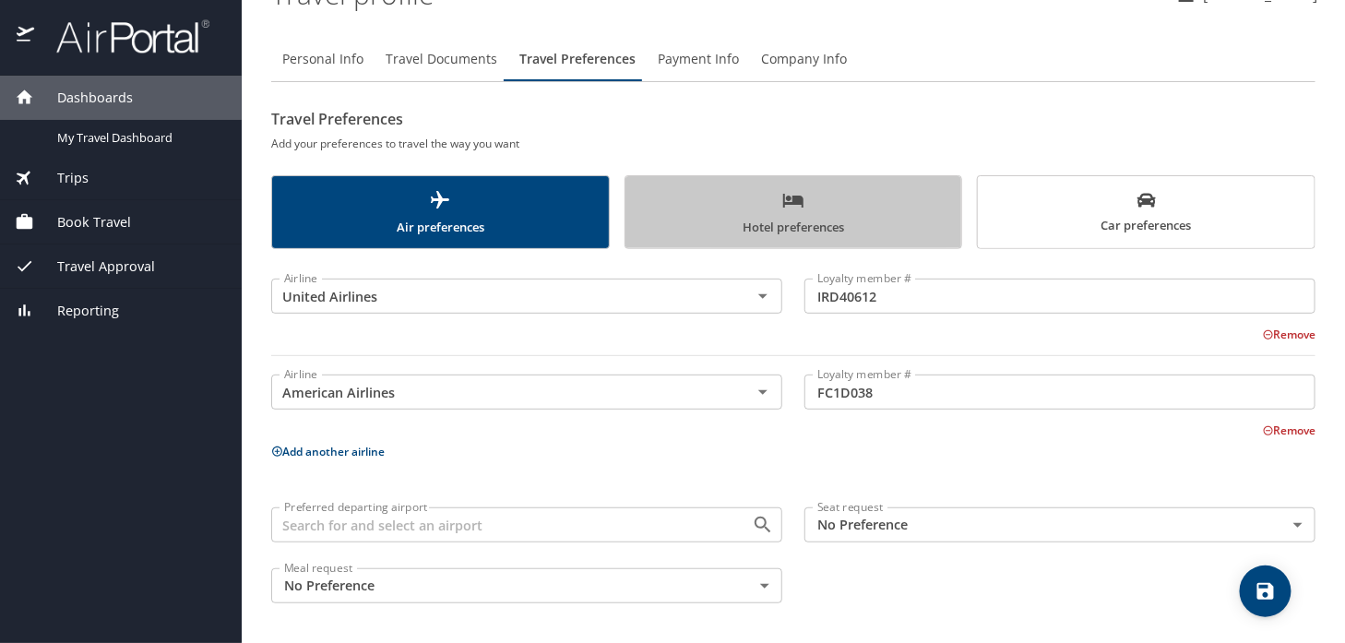
click at [828, 200] on span "Hotel preferences" at bounding box center [794, 213] width 315 height 49
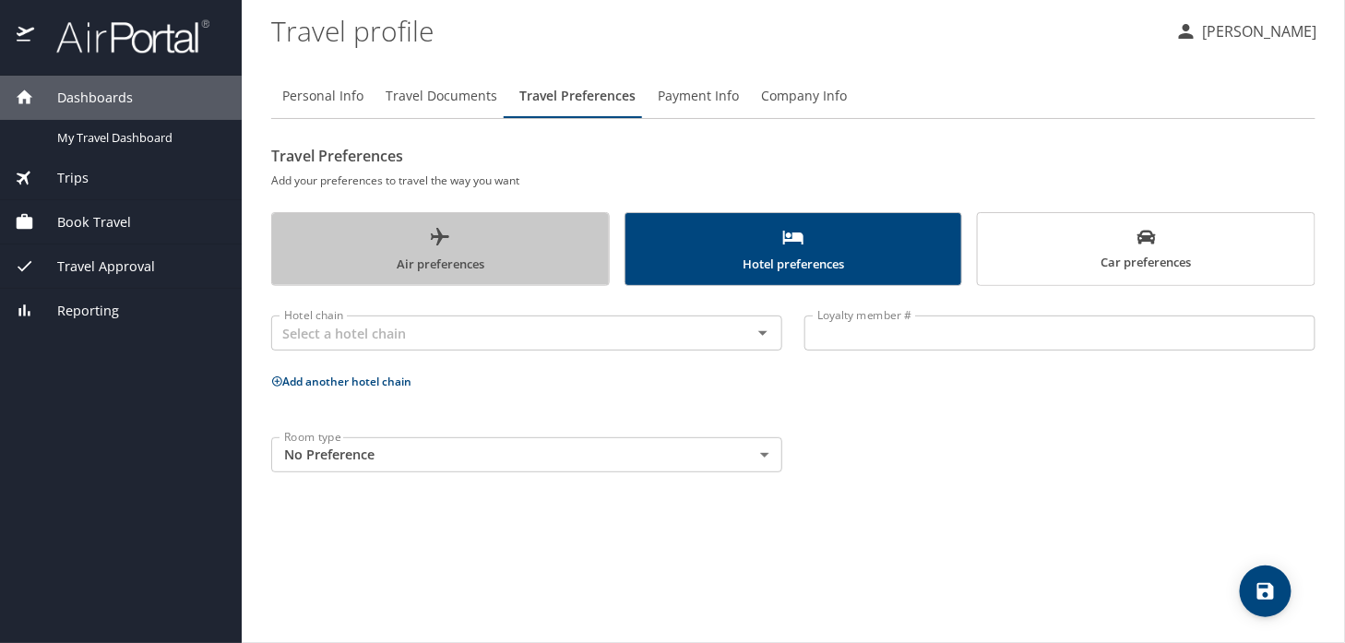
click at [446, 262] on span "Air preferences" at bounding box center [440, 250] width 315 height 49
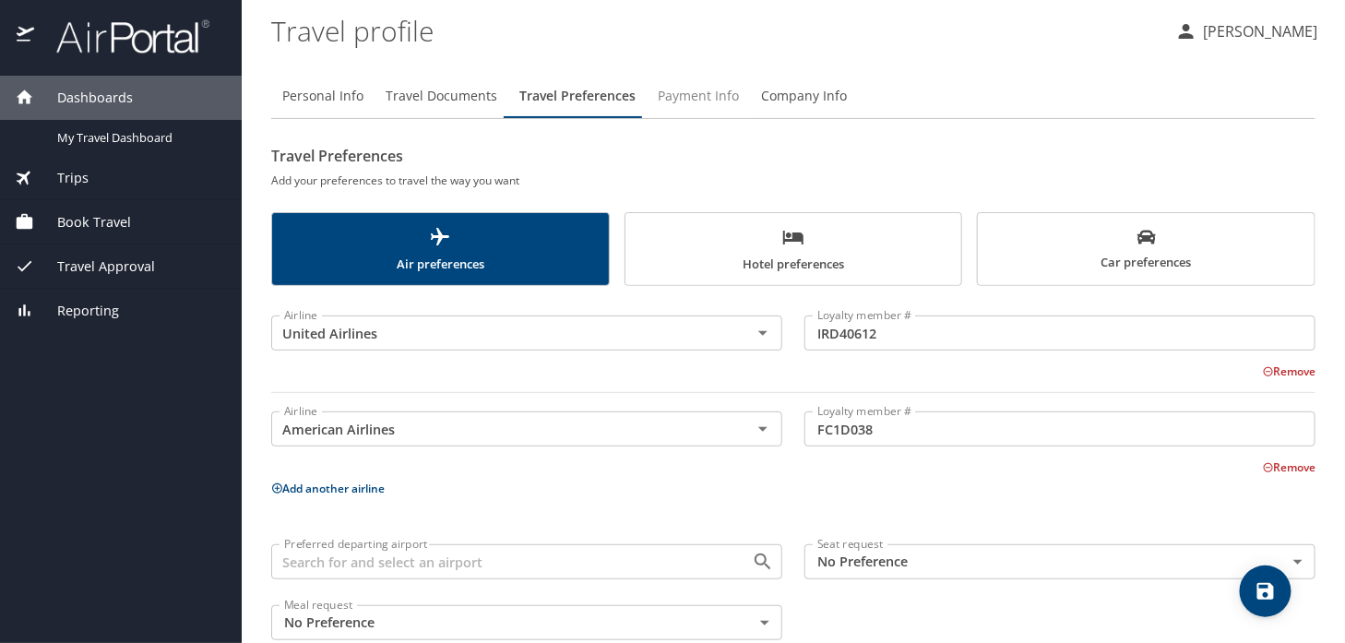
click at [699, 105] on span "Payment Info" at bounding box center [698, 96] width 81 height 23
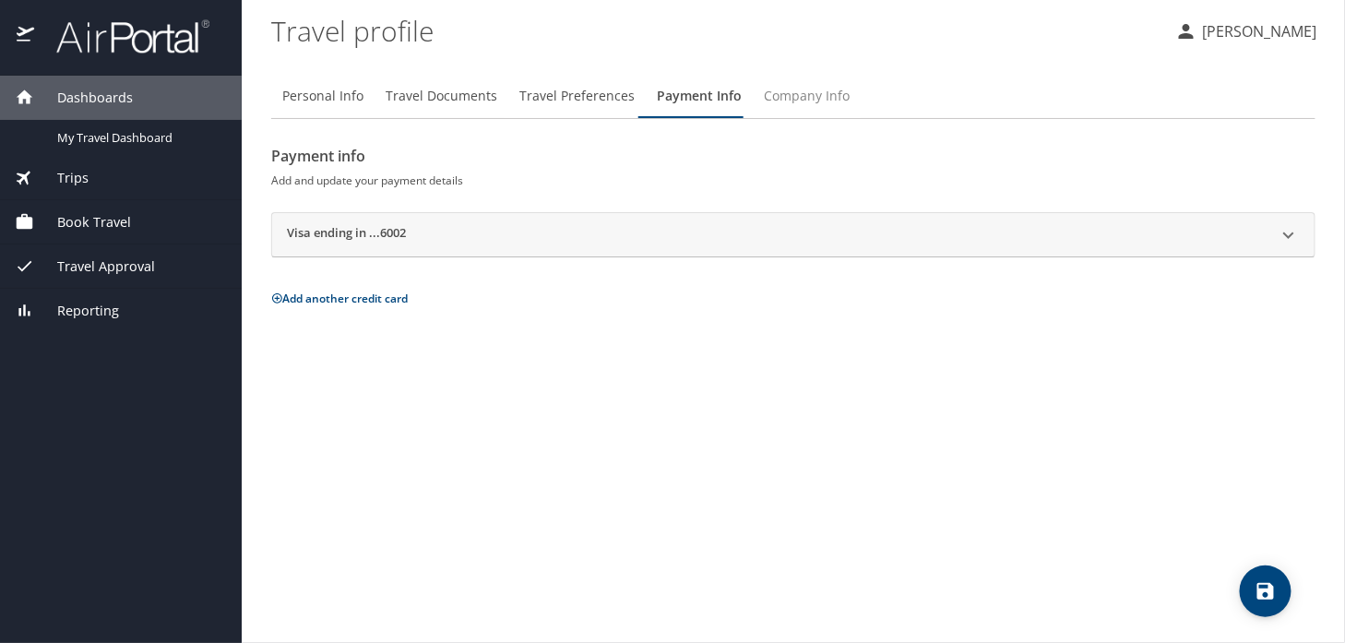
click at [764, 100] on span "Company Info" at bounding box center [807, 96] width 86 height 23
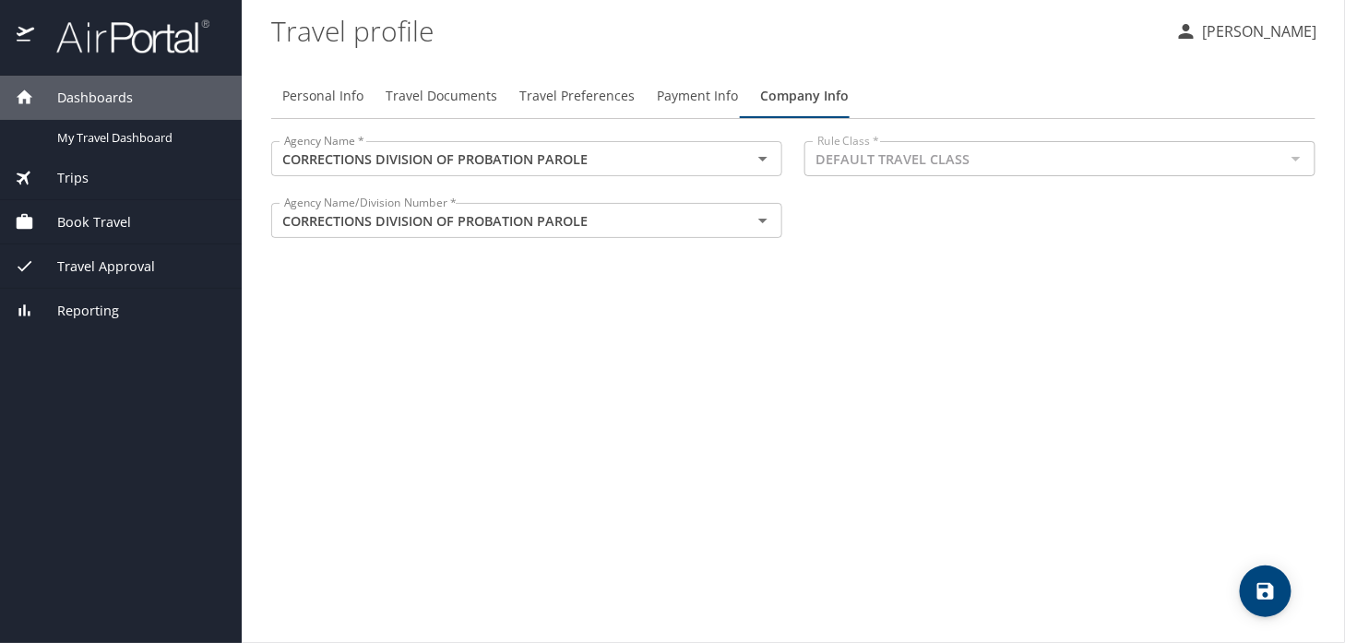
click at [416, 94] on span "Travel Documents" at bounding box center [442, 96] width 112 height 23
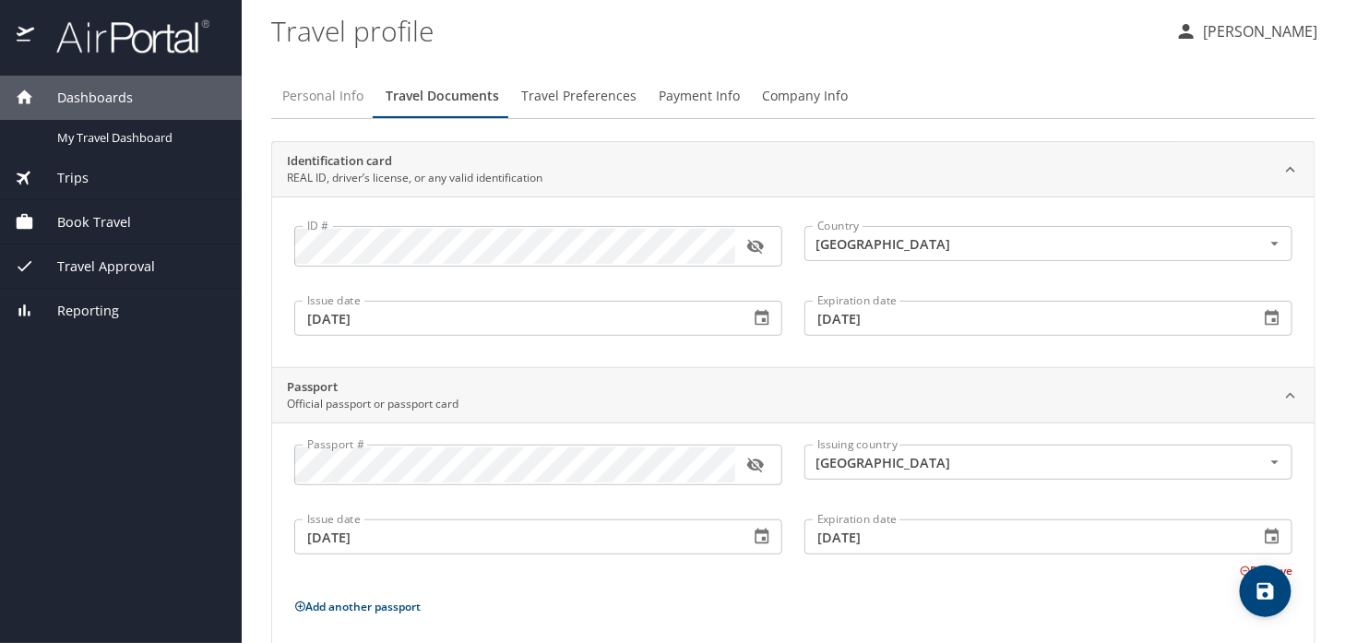
click at [333, 99] on span "Personal Info" at bounding box center [322, 96] width 81 height 23
select select "US"
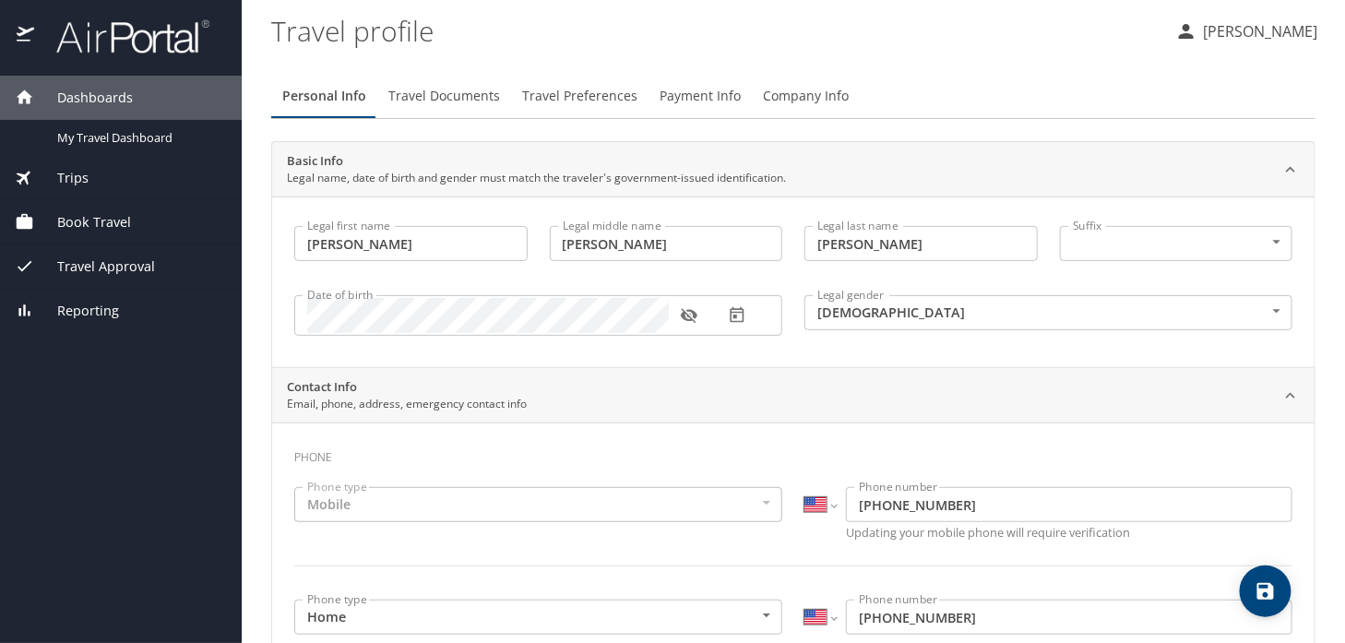
click at [69, 174] on span "Trips" at bounding box center [61, 178] width 54 height 20
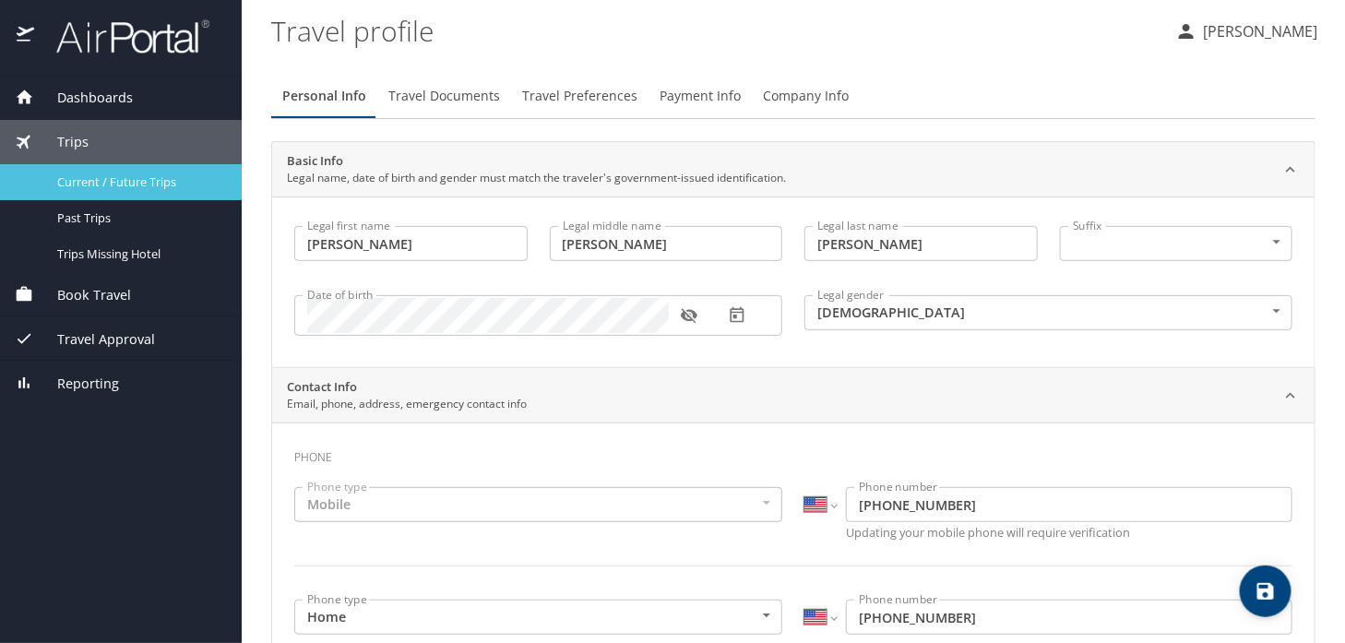
click at [136, 174] on span "Current / Future Trips" at bounding box center [138, 182] width 162 height 18
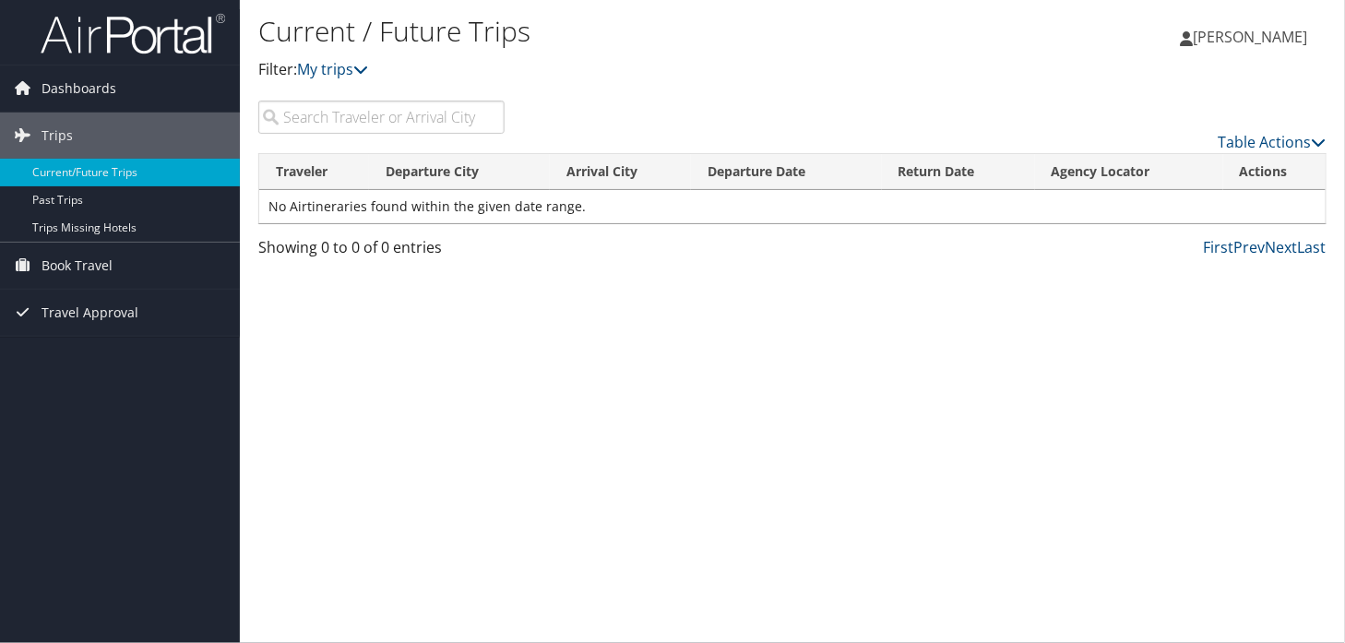
click at [1233, 33] on span "[PERSON_NAME]" at bounding box center [1251, 37] width 114 height 20
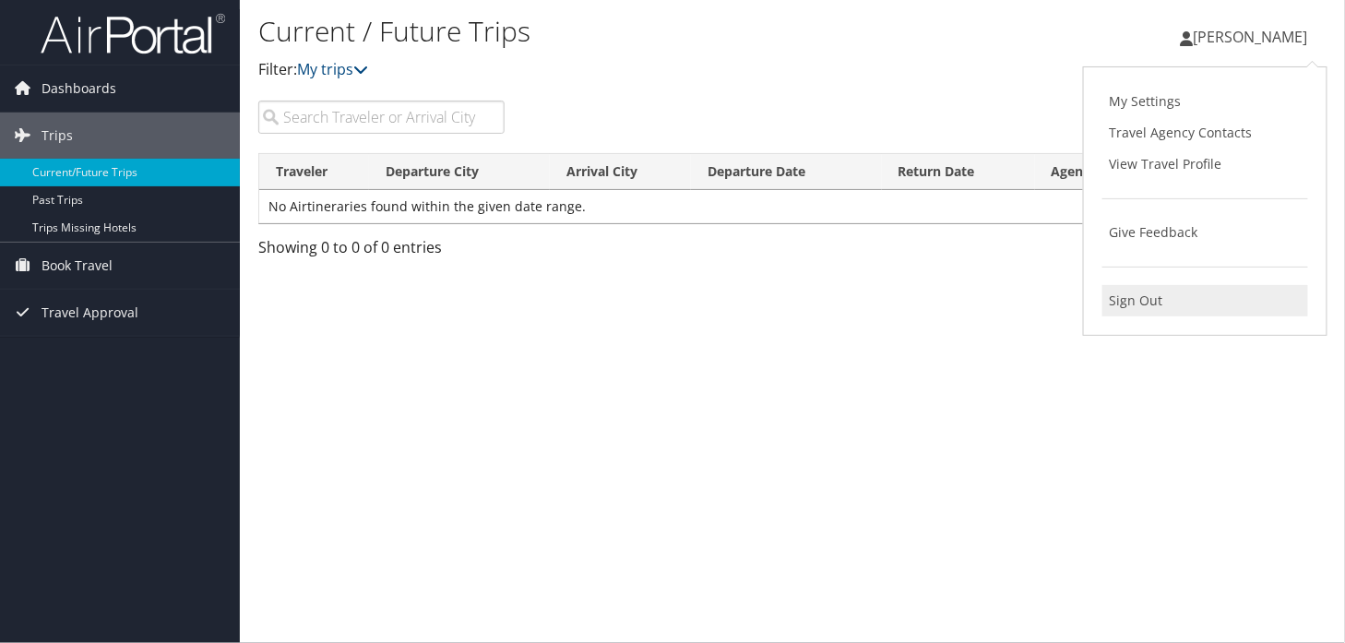
click at [1145, 301] on link "Sign Out" at bounding box center [1205, 300] width 206 height 31
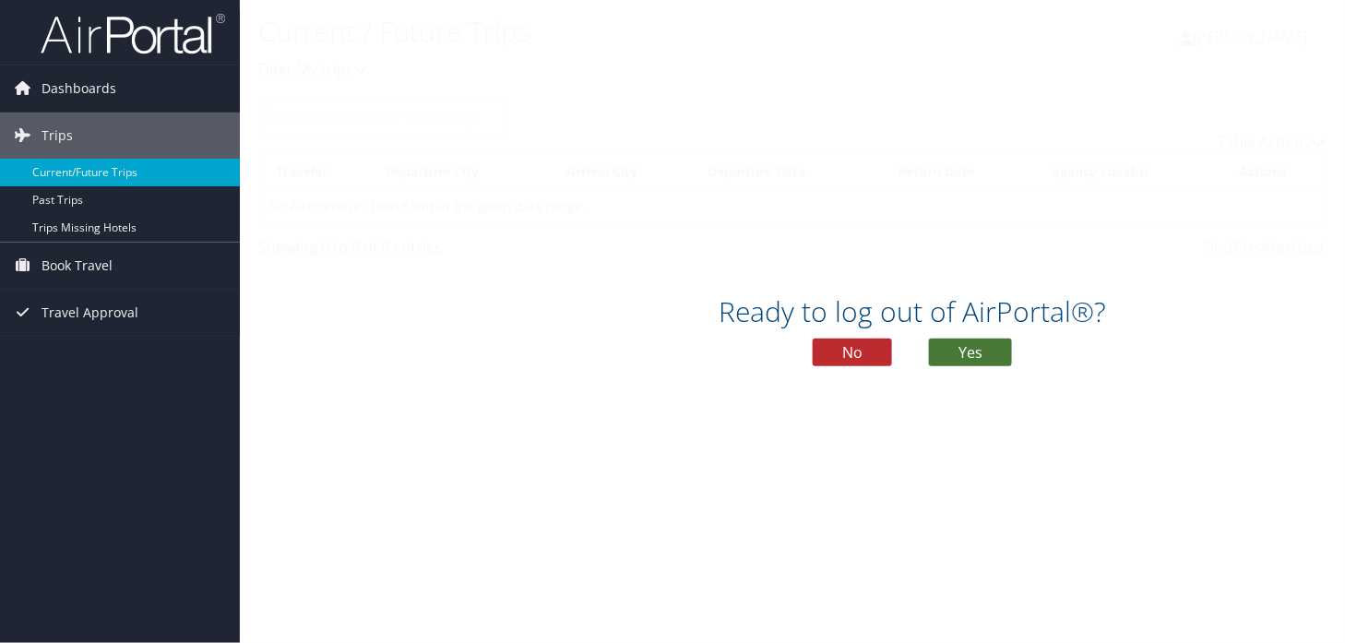
click at [974, 343] on button "Yes" at bounding box center [970, 353] width 83 height 28
